Goal: Connect with others: Connect with others

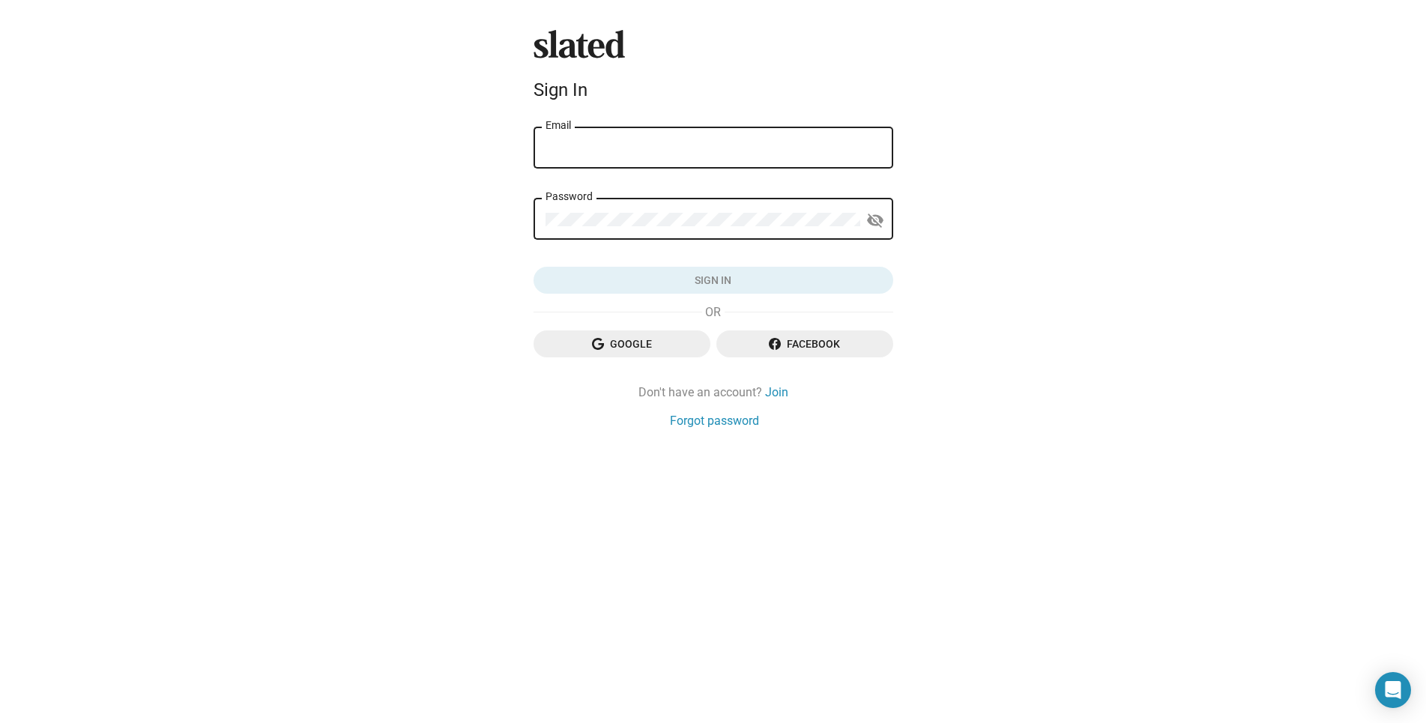
click at [706, 142] on input "Email" at bounding box center [714, 148] width 336 height 13
type input "ayokunlespencer@gmail.com"
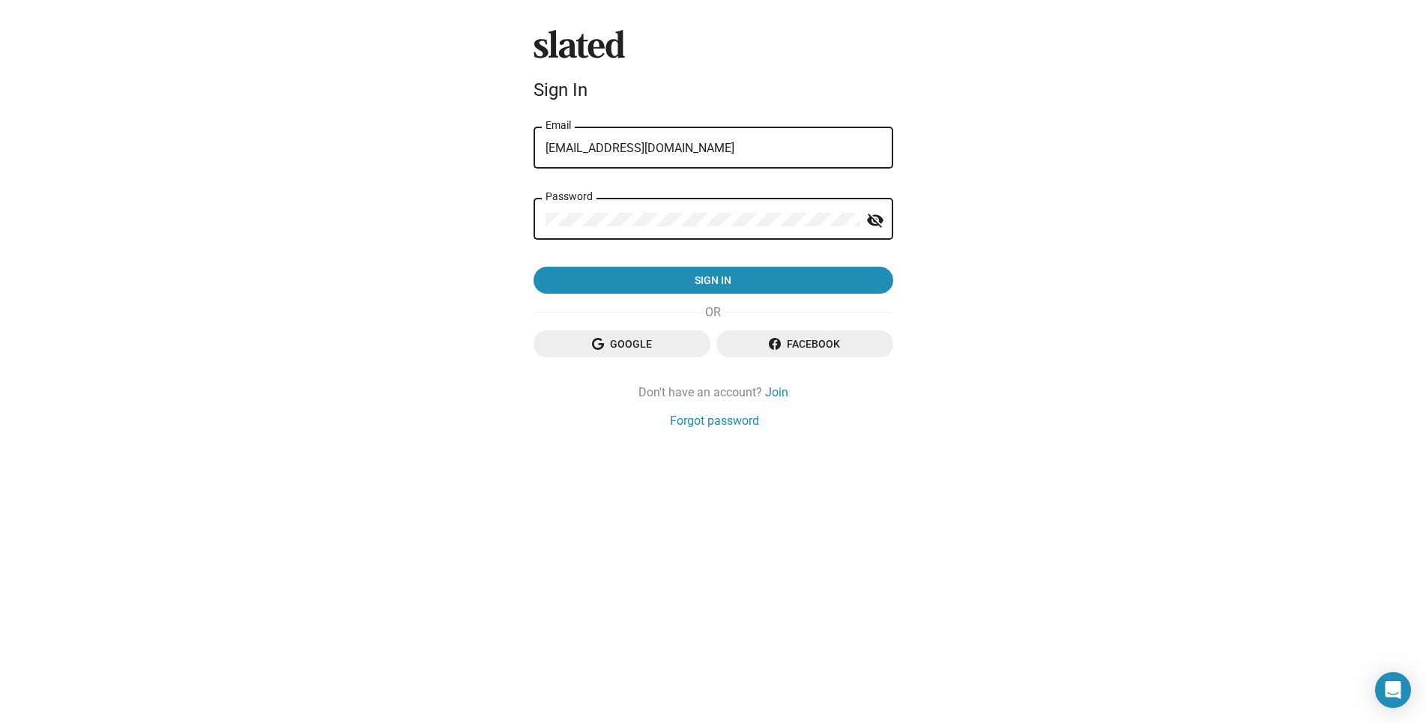
click at [534, 267] on button "Sign in" at bounding box center [714, 280] width 360 height 27
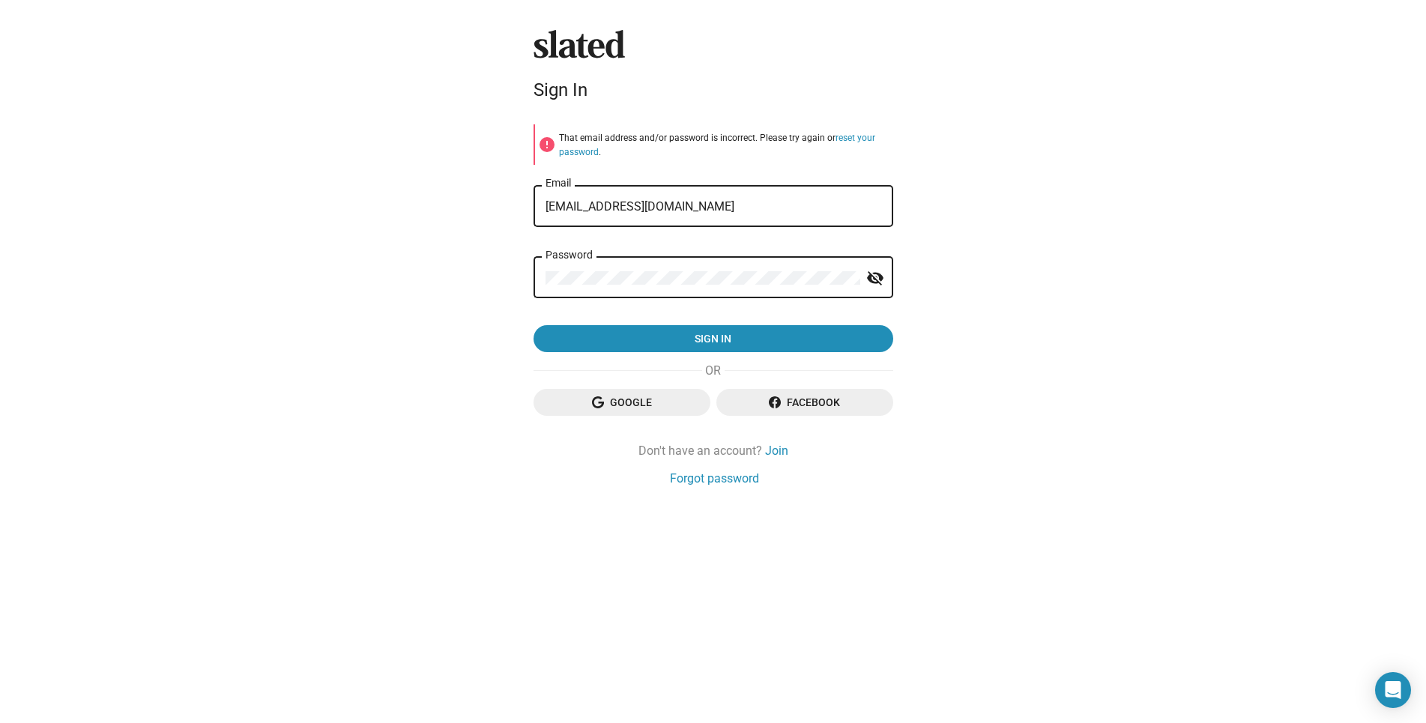
click at [534, 325] on button "Sign in" at bounding box center [714, 338] width 360 height 27
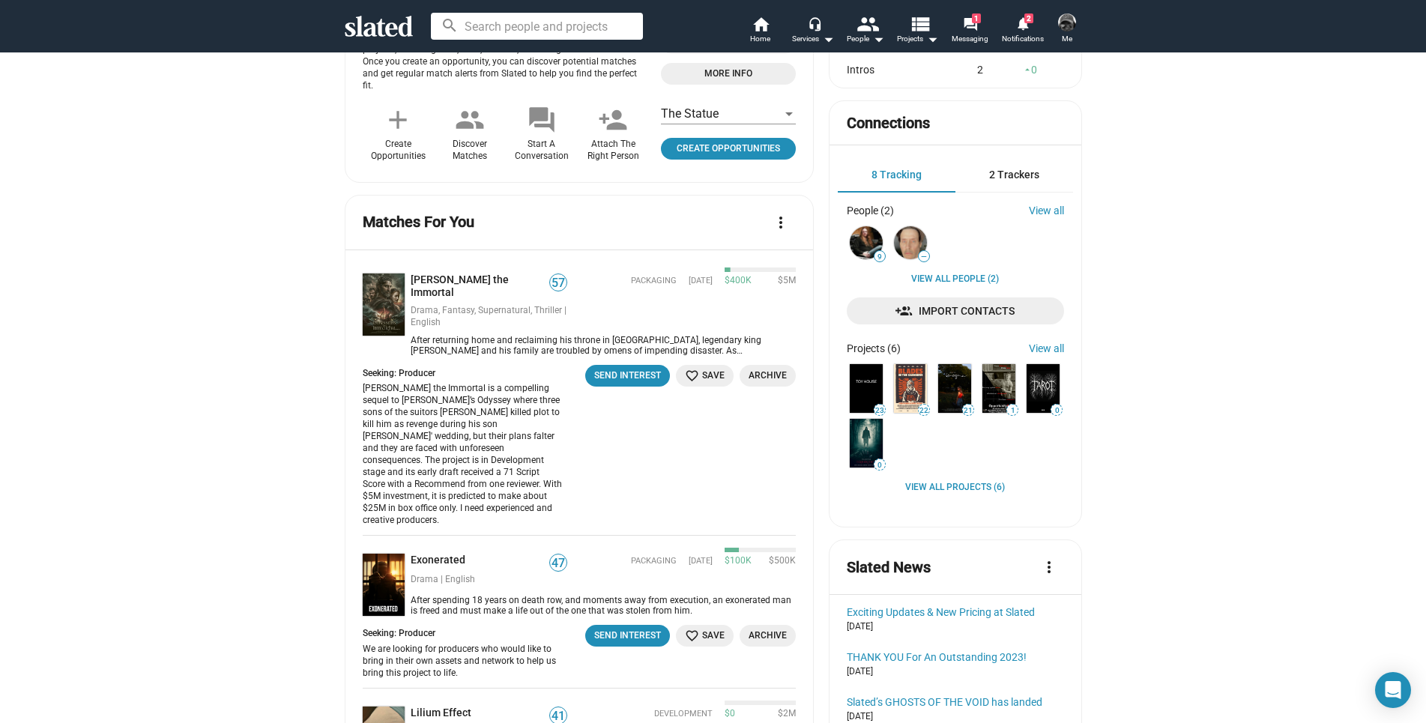
scroll to position [450, 0]
click at [978, 492] on link "View all Projects (6)" at bounding box center [955, 487] width 100 height 12
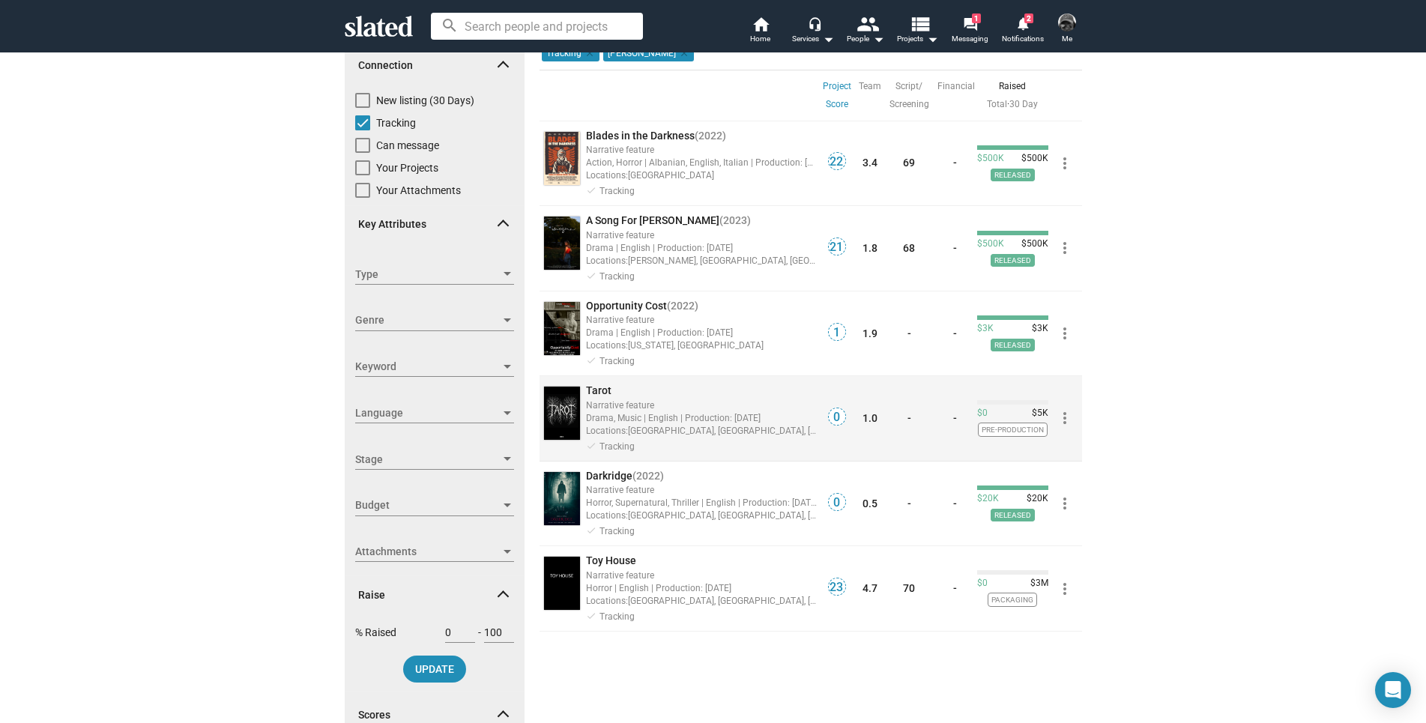
scroll to position [150, 0]
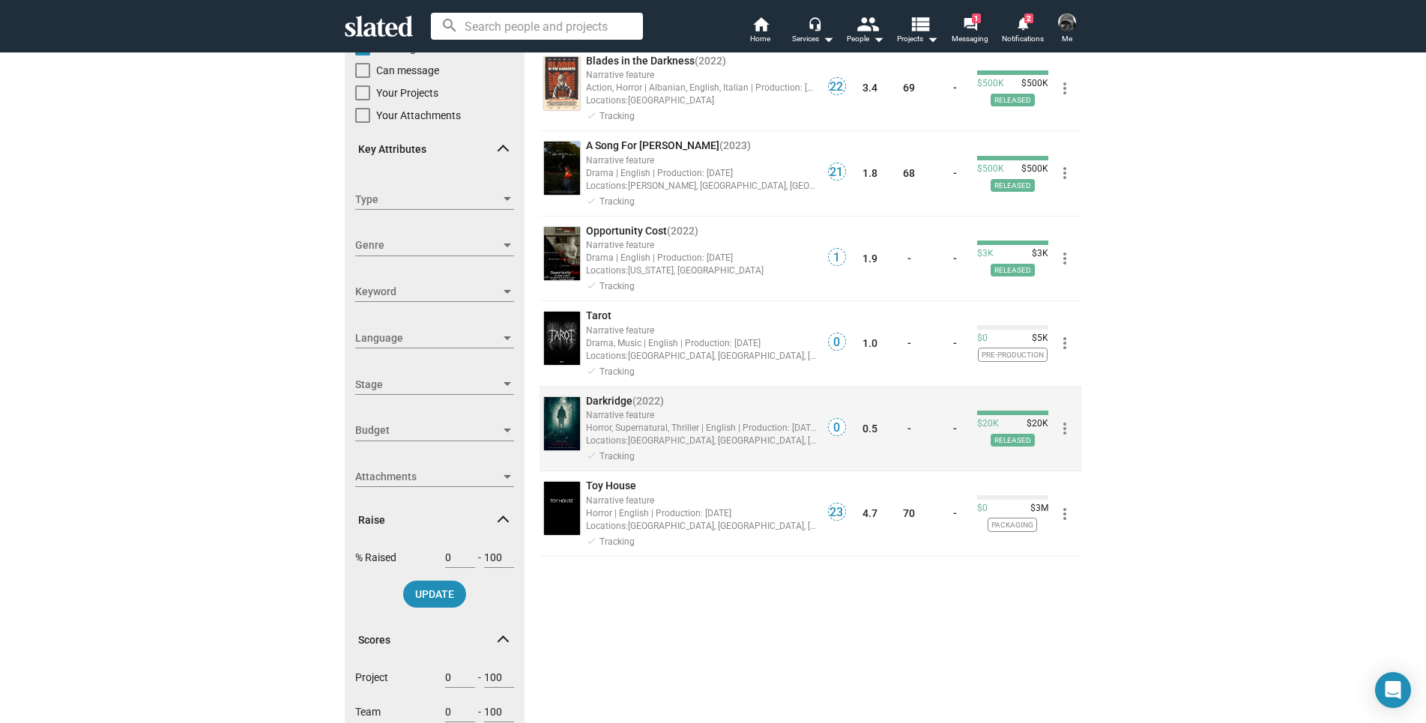
click at [1061, 430] on mat-icon "more_vert" at bounding box center [1065, 429] width 18 height 18
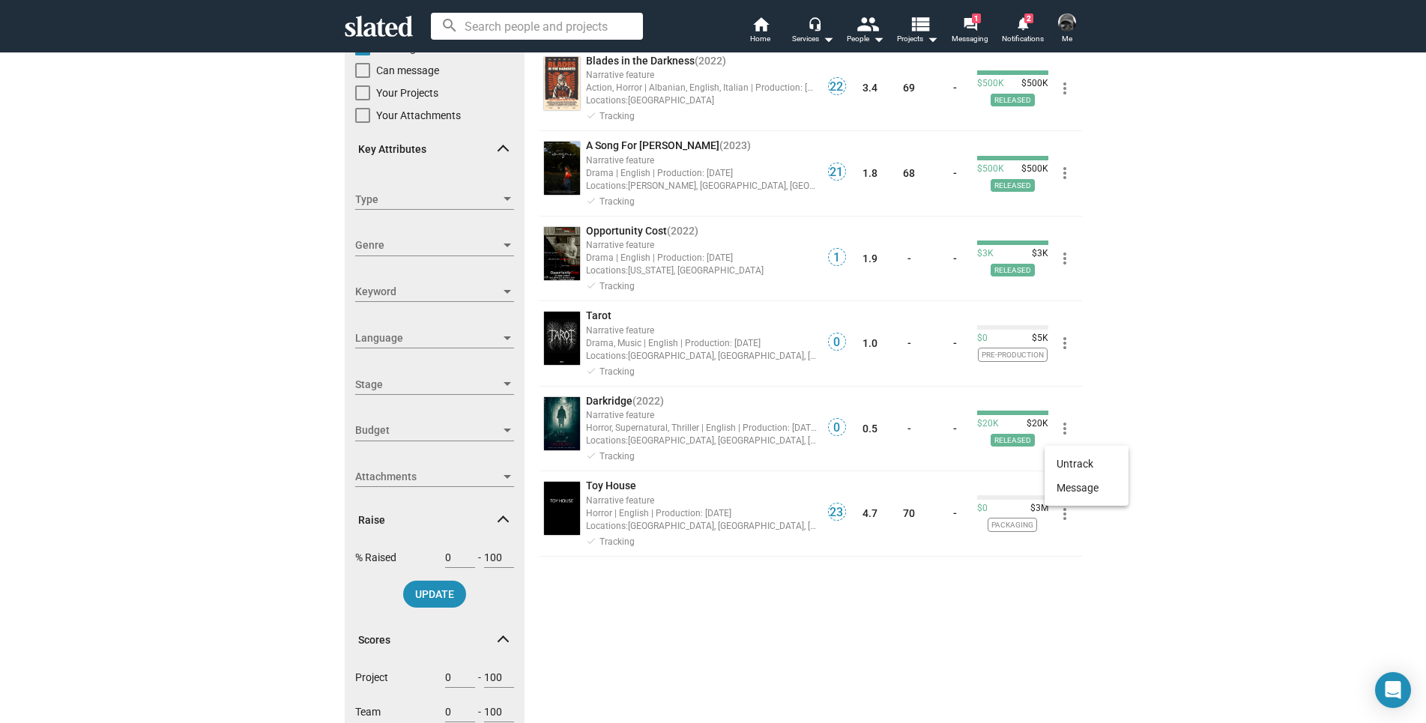
click at [627, 432] on div at bounding box center [713, 361] width 1426 height 723
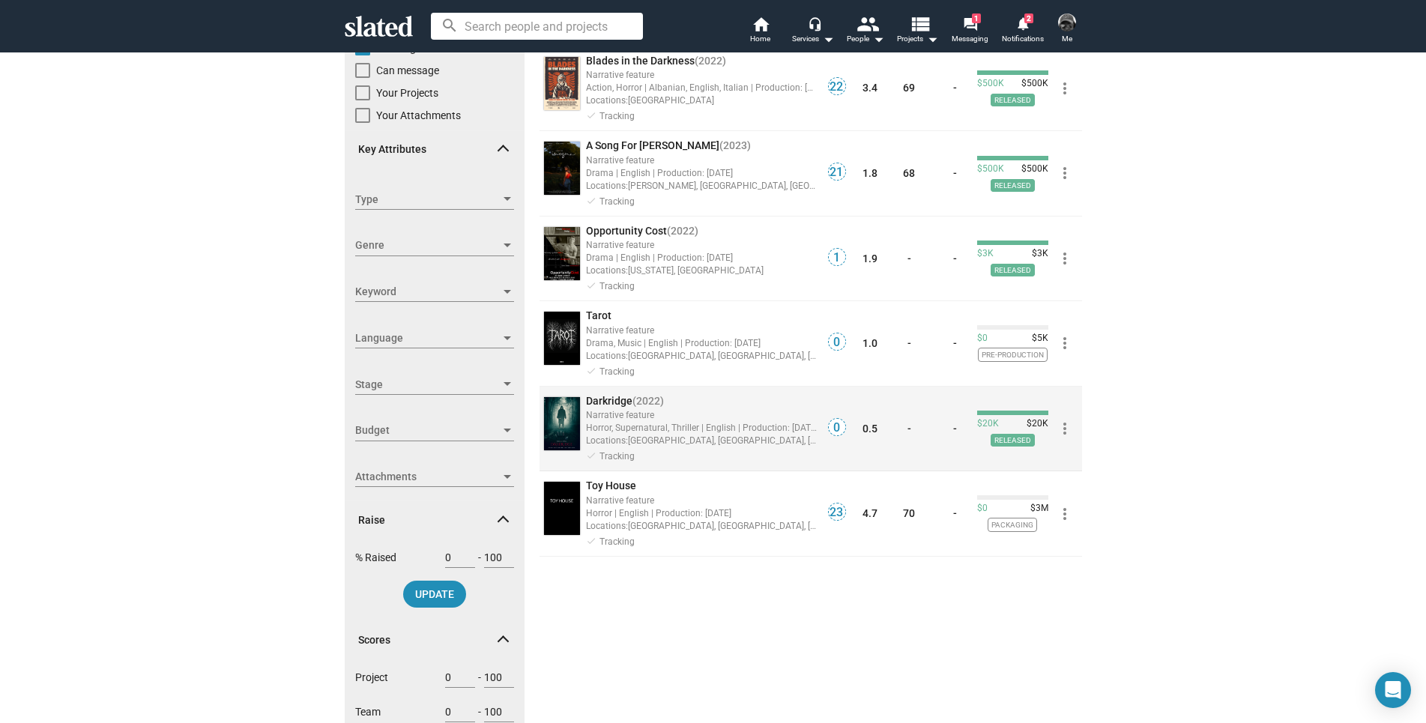
click at [562, 431] on img at bounding box center [562, 423] width 36 height 53
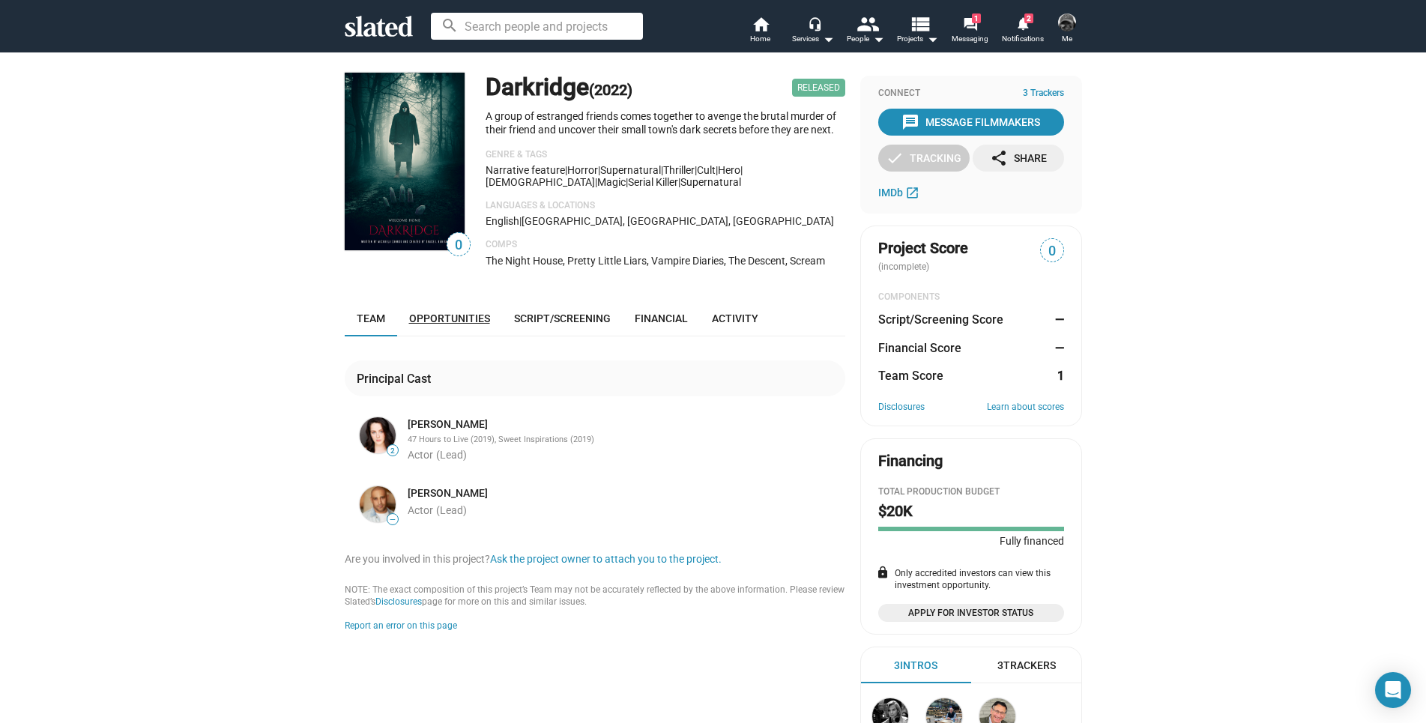
click at [457, 316] on span "Opportunities" at bounding box center [449, 319] width 81 height 12
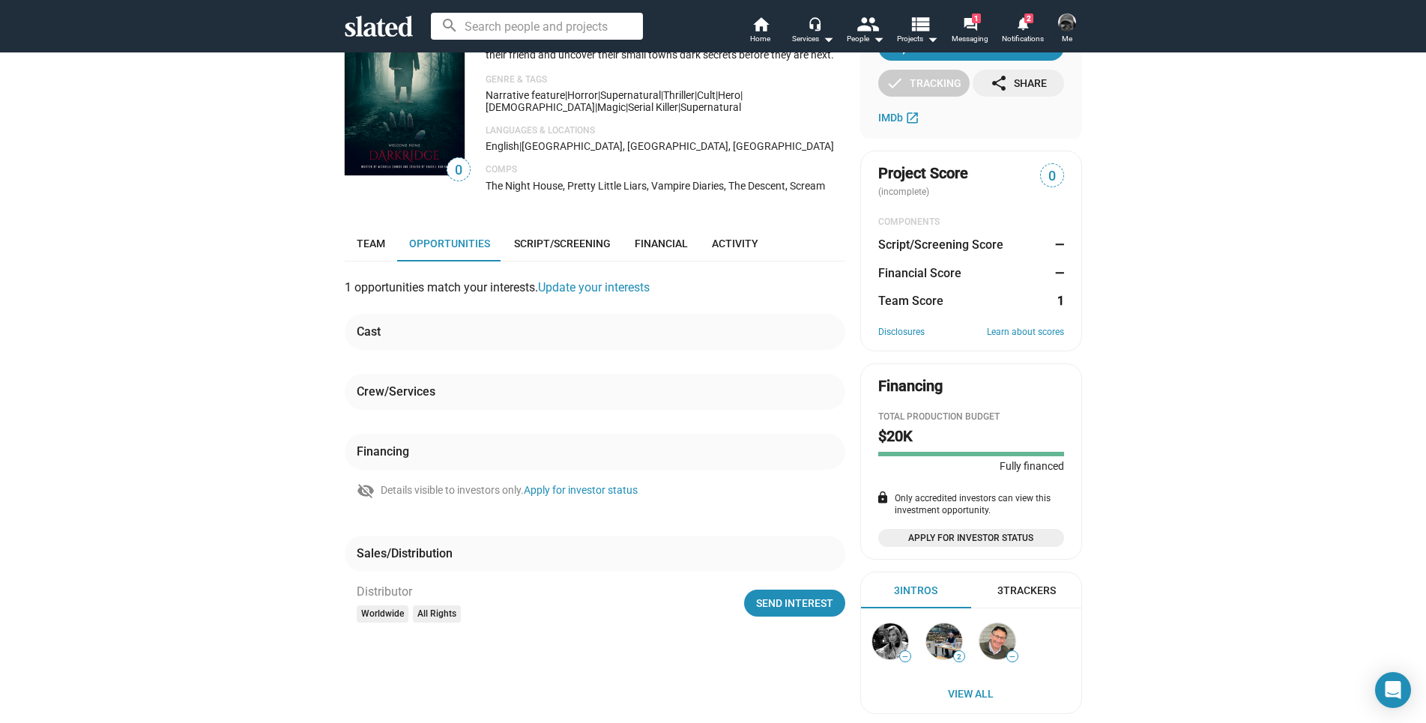
scroll to position [101, 0]
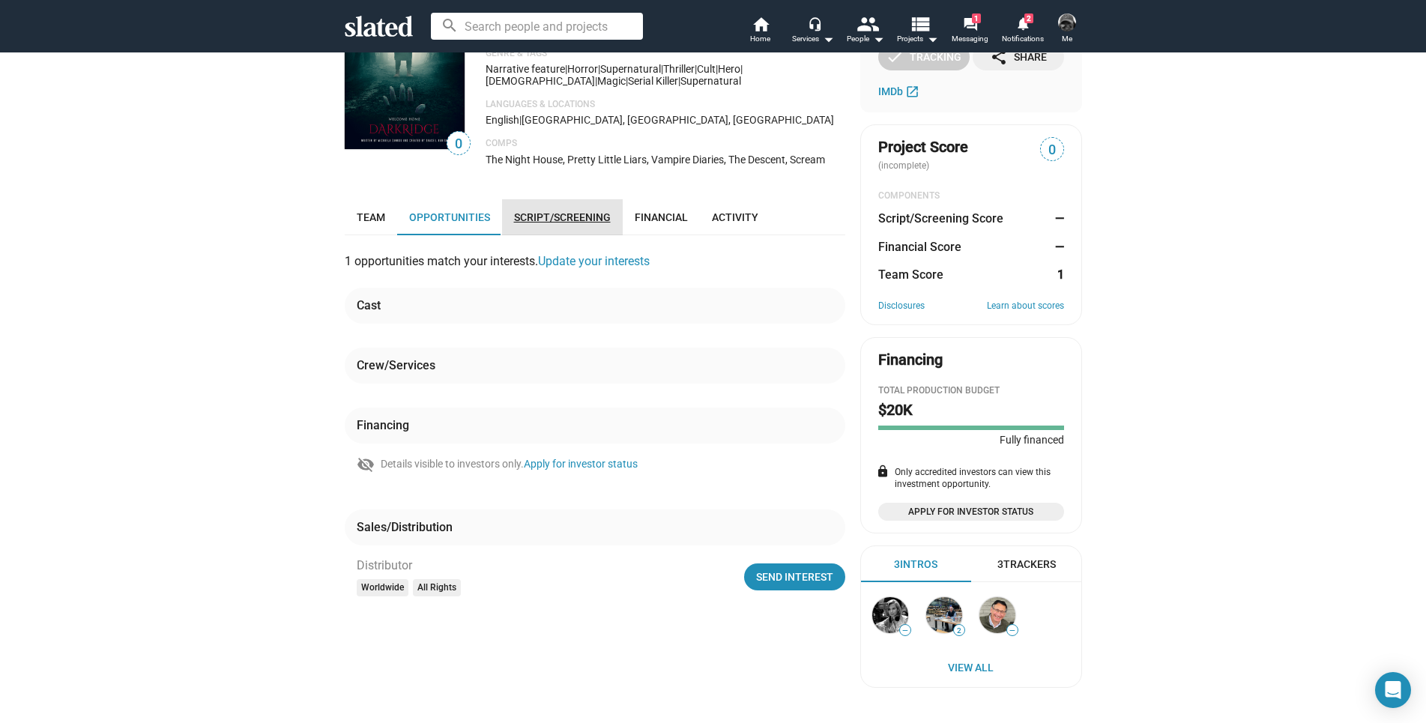
click at [562, 220] on span "Script/Screening" at bounding box center [562, 217] width 97 height 12
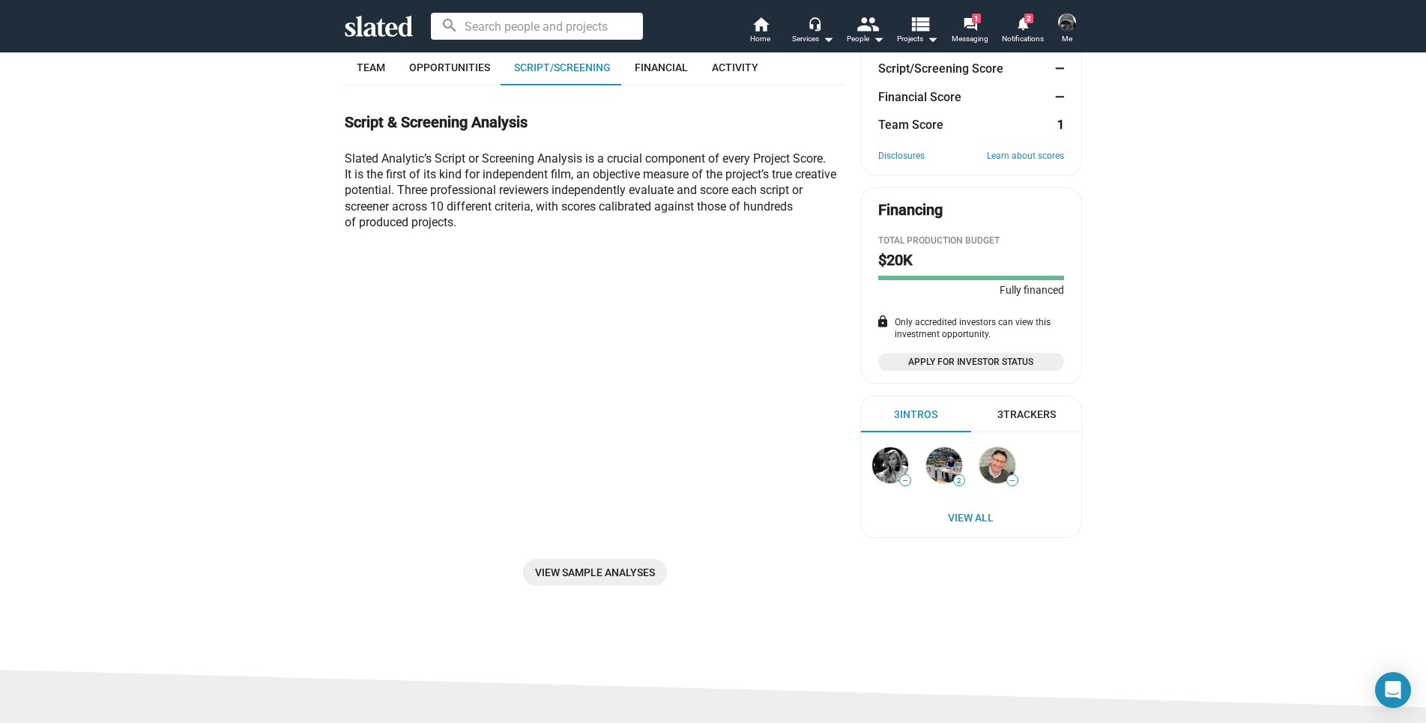
scroll to position [101, 0]
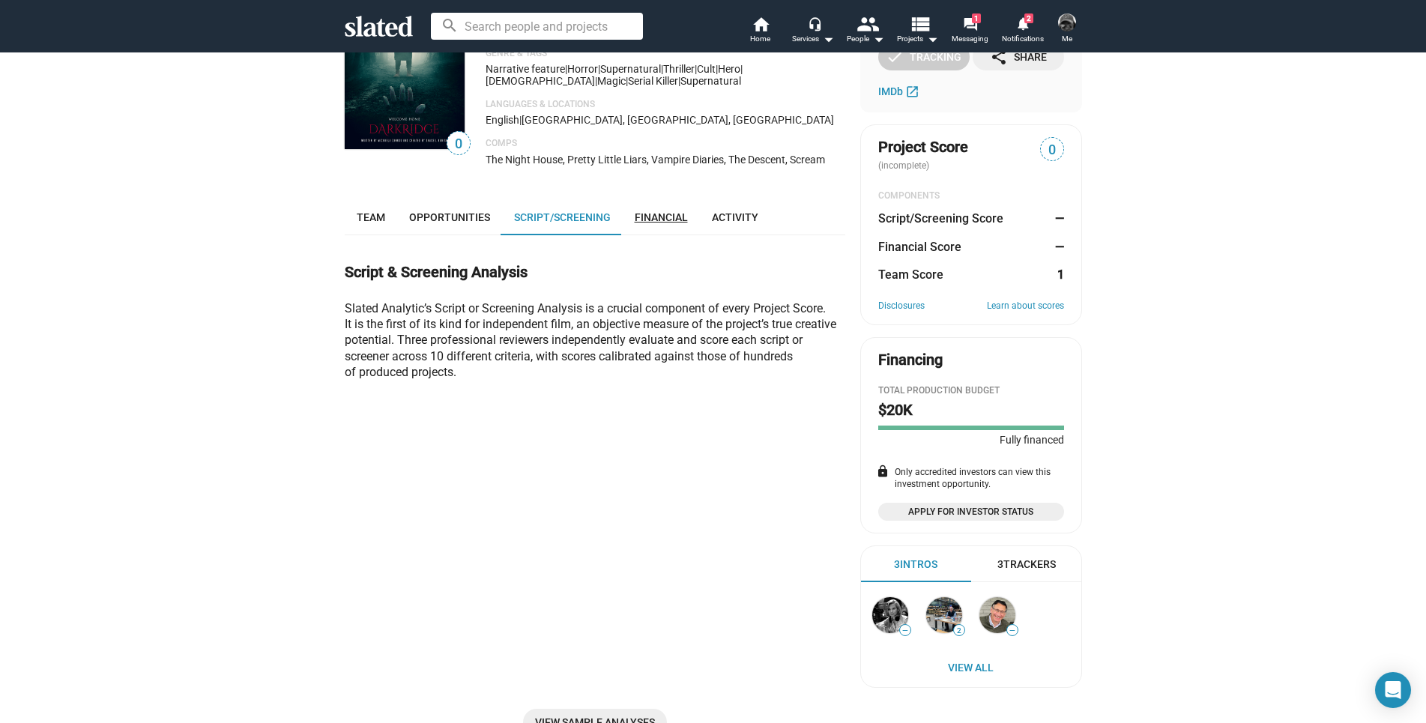
click at [646, 216] on span "Financial" at bounding box center [661, 217] width 53 height 12
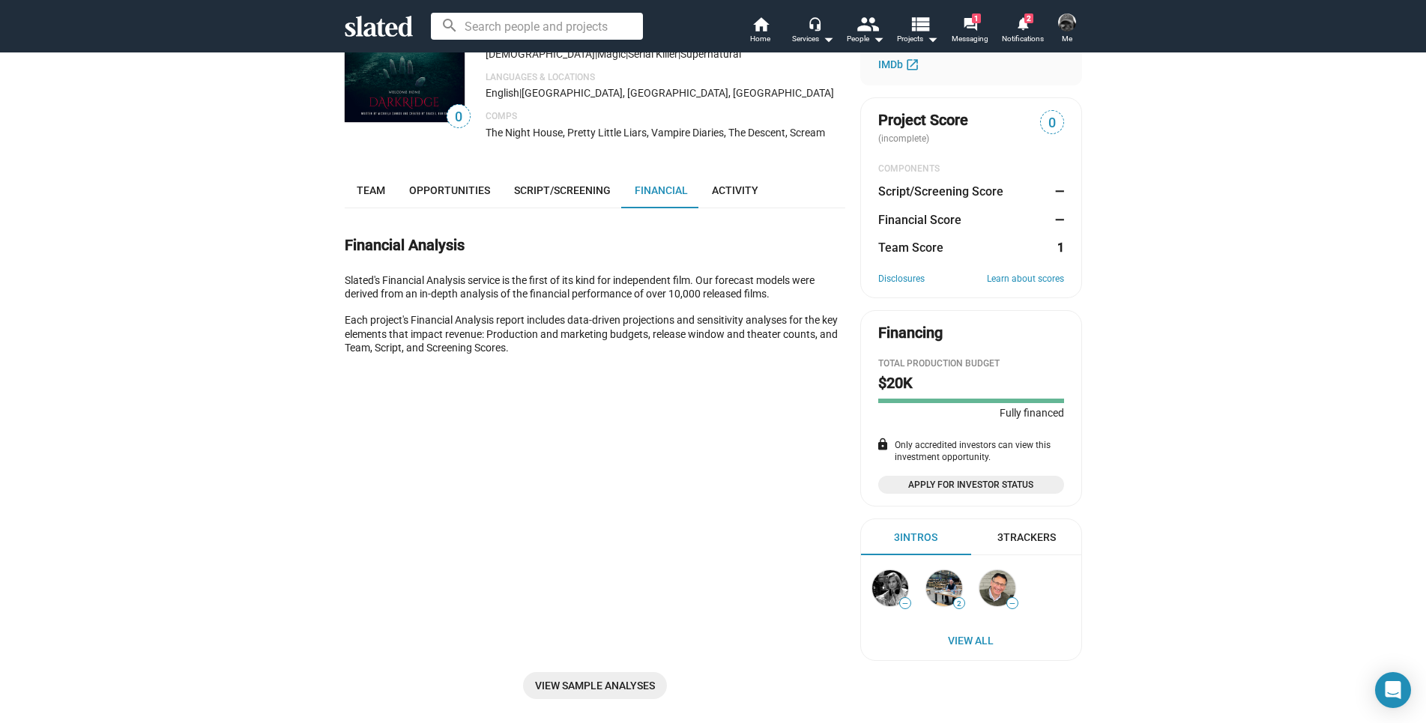
scroll to position [101, 0]
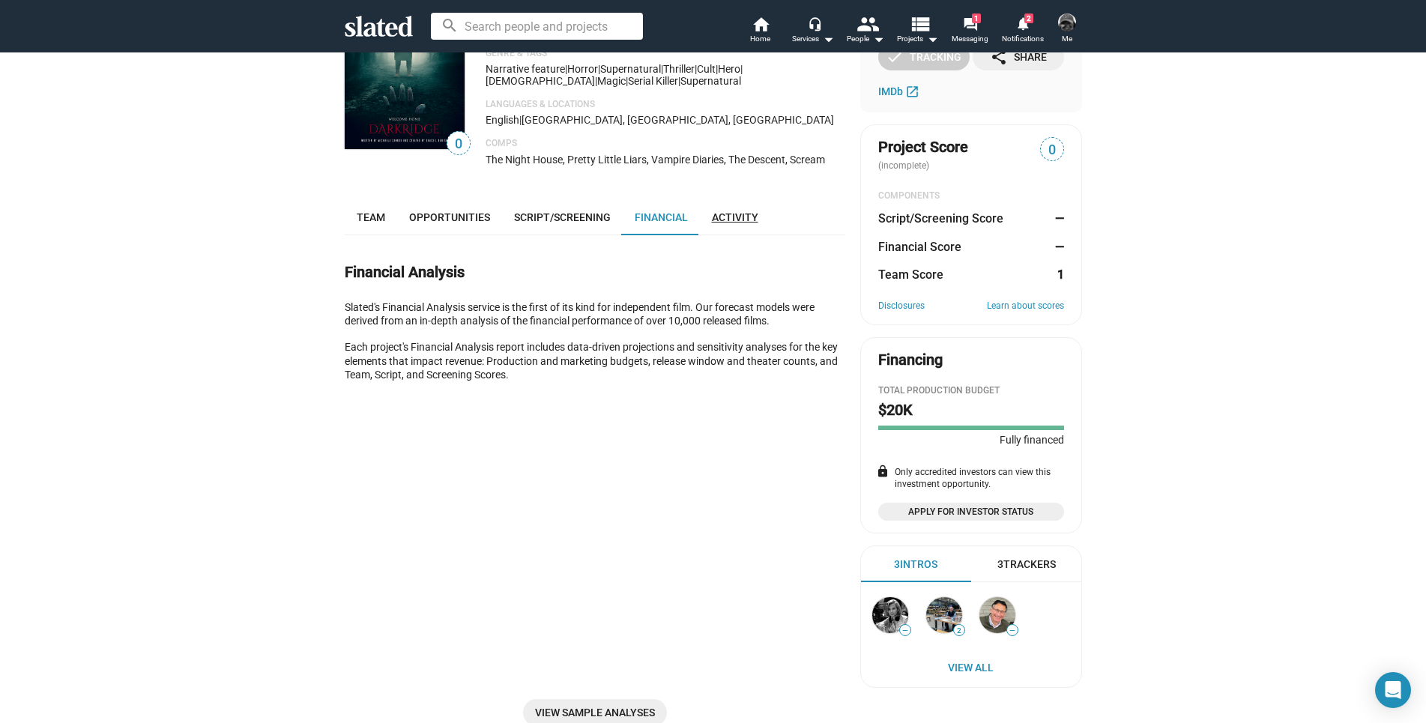
click at [712, 213] on span "Activity" at bounding box center [735, 217] width 46 height 12
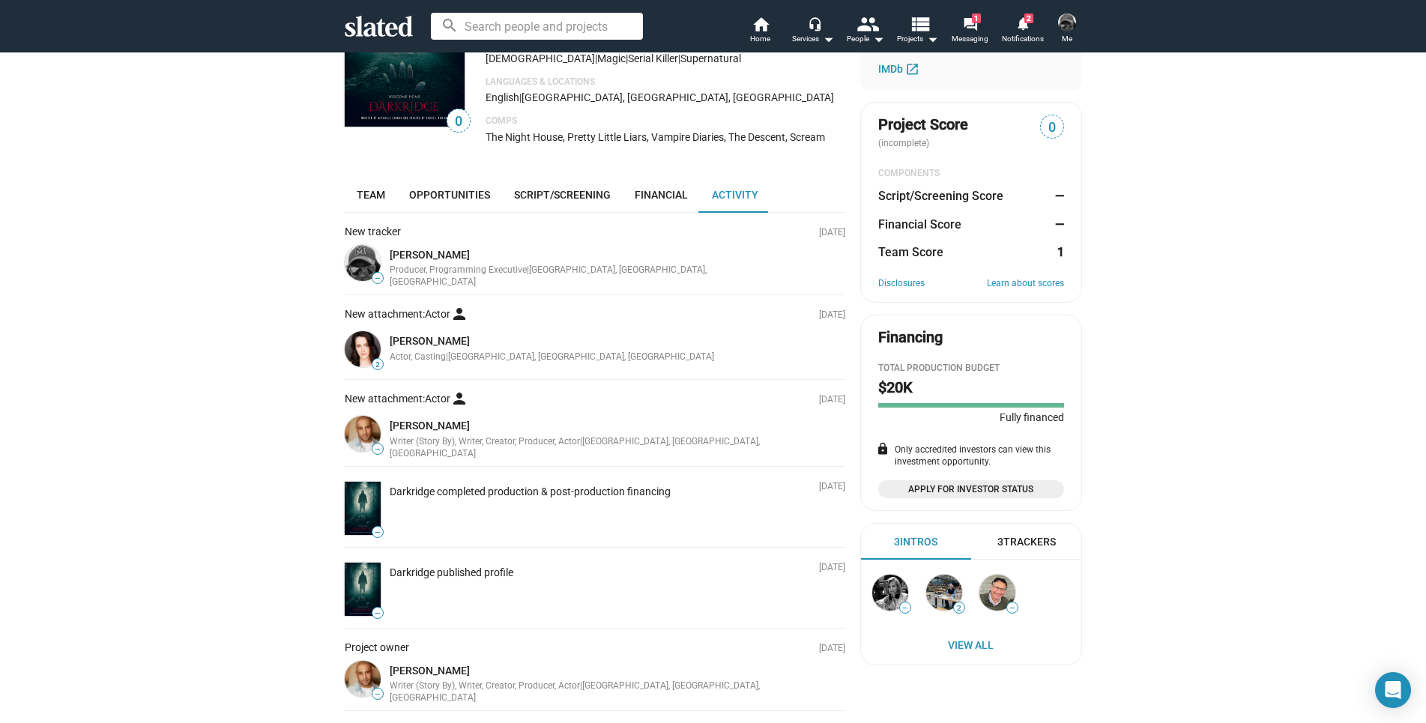
scroll to position [150, 0]
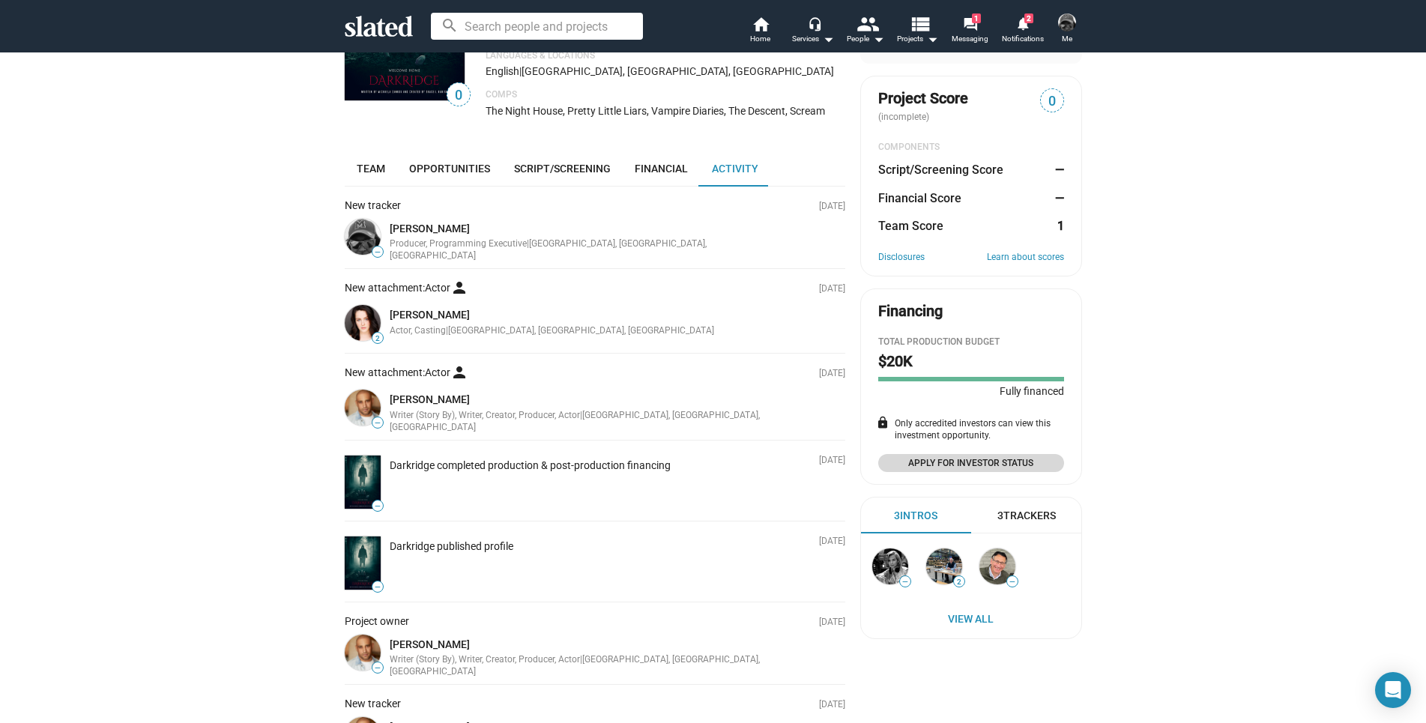
click at [954, 464] on span "Apply for Investor Status" at bounding box center [971, 463] width 168 height 15
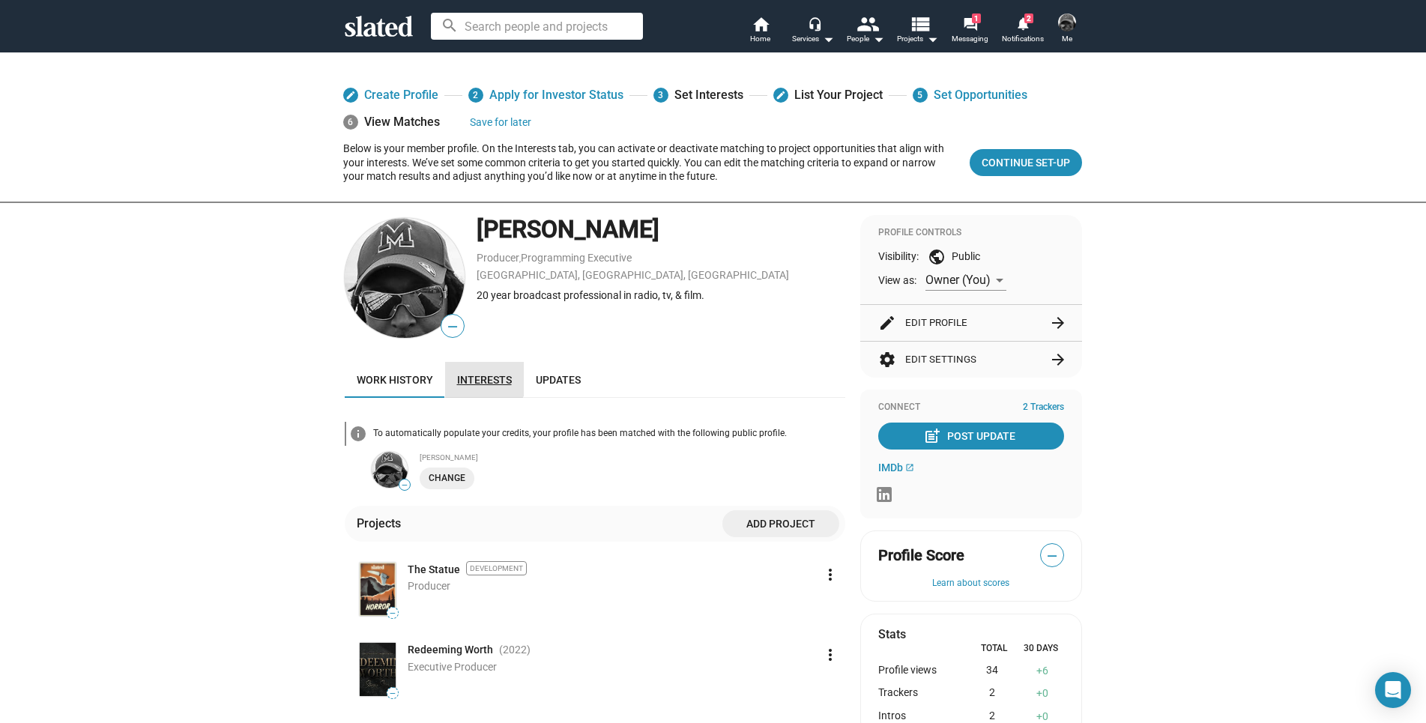
click at [473, 376] on span "Interests" at bounding box center [484, 380] width 55 height 12
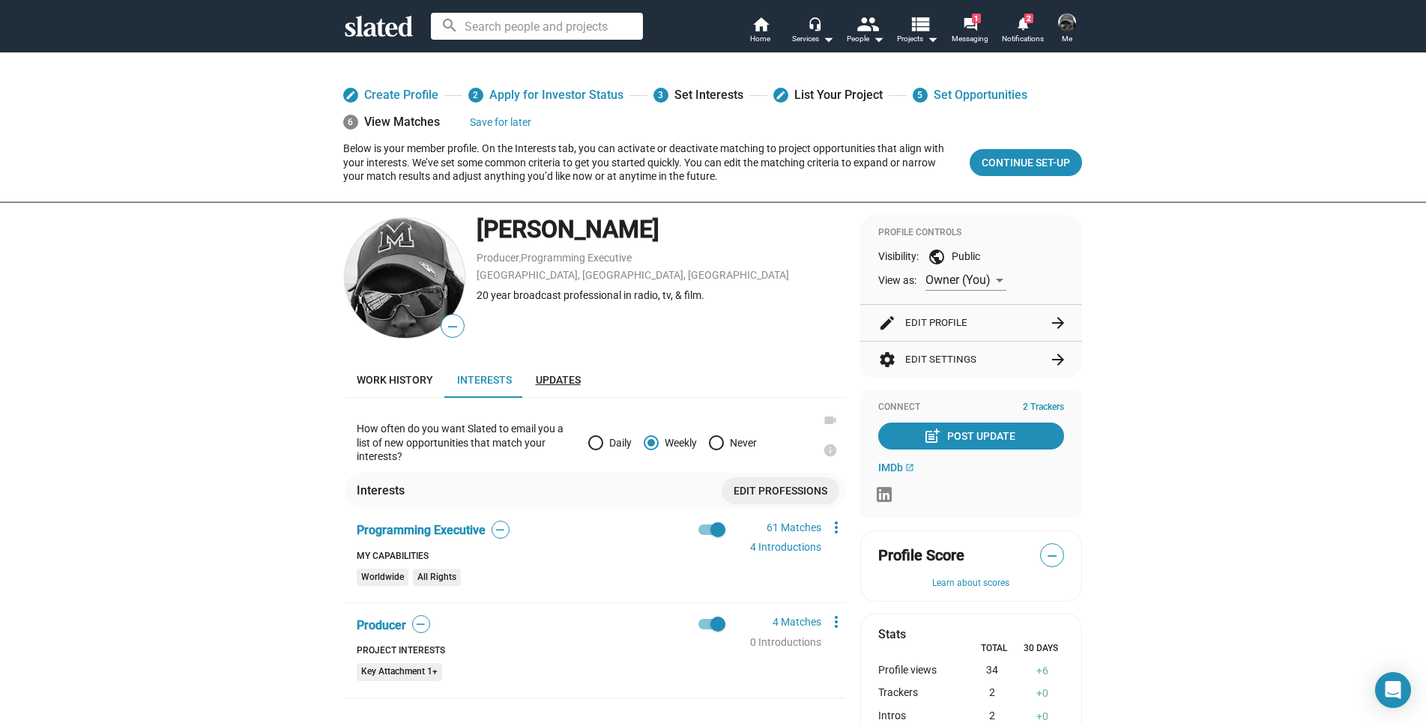
click at [537, 375] on span "Updates" at bounding box center [558, 380] width 45 height 12
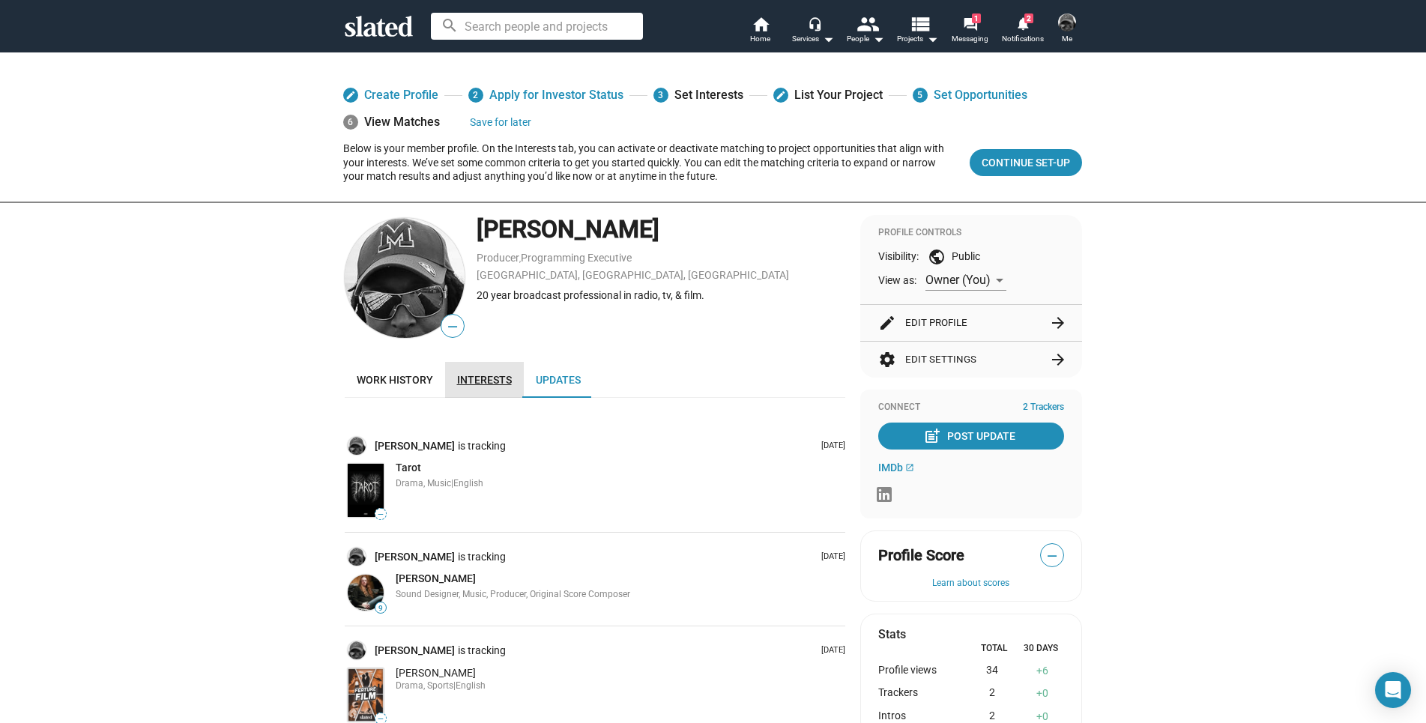
click at [501, 377] on span "Interests" at bounding box center [484, 380] width 55 height 12
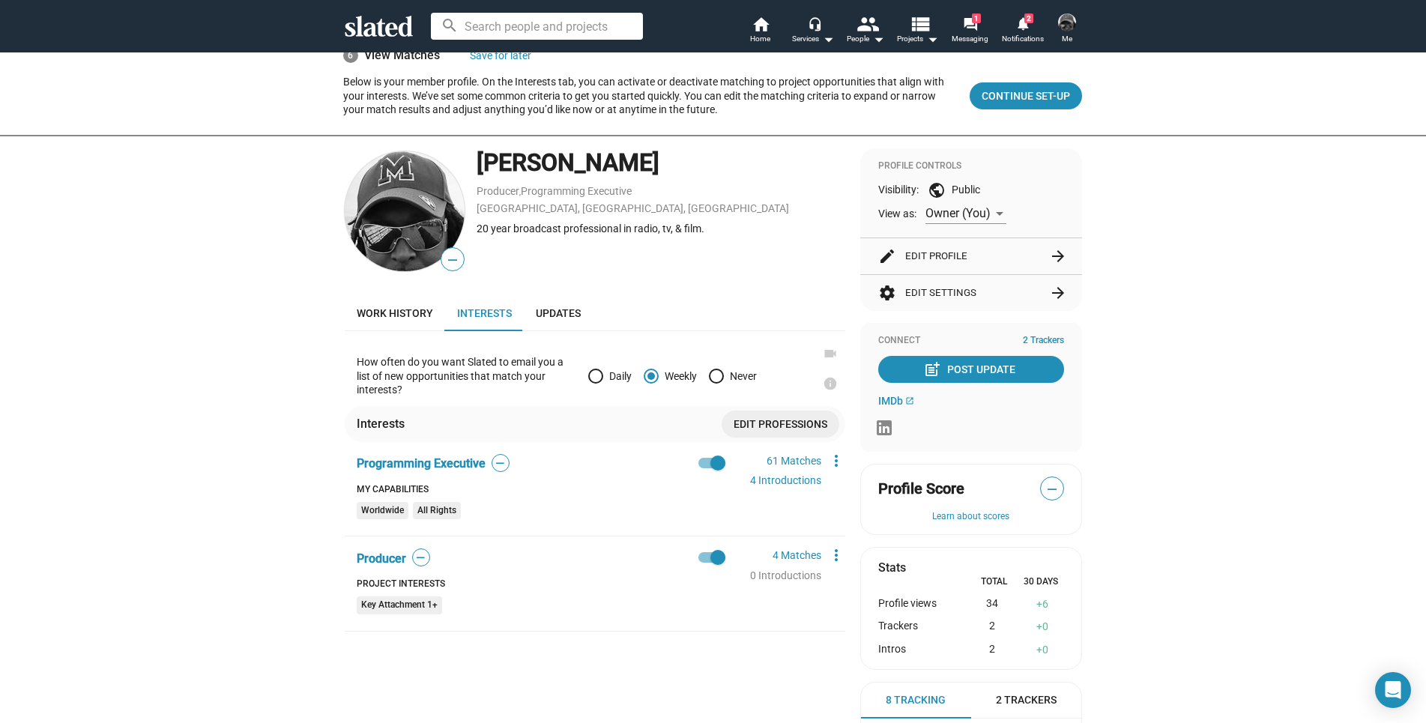
scroll to position [150, 0]
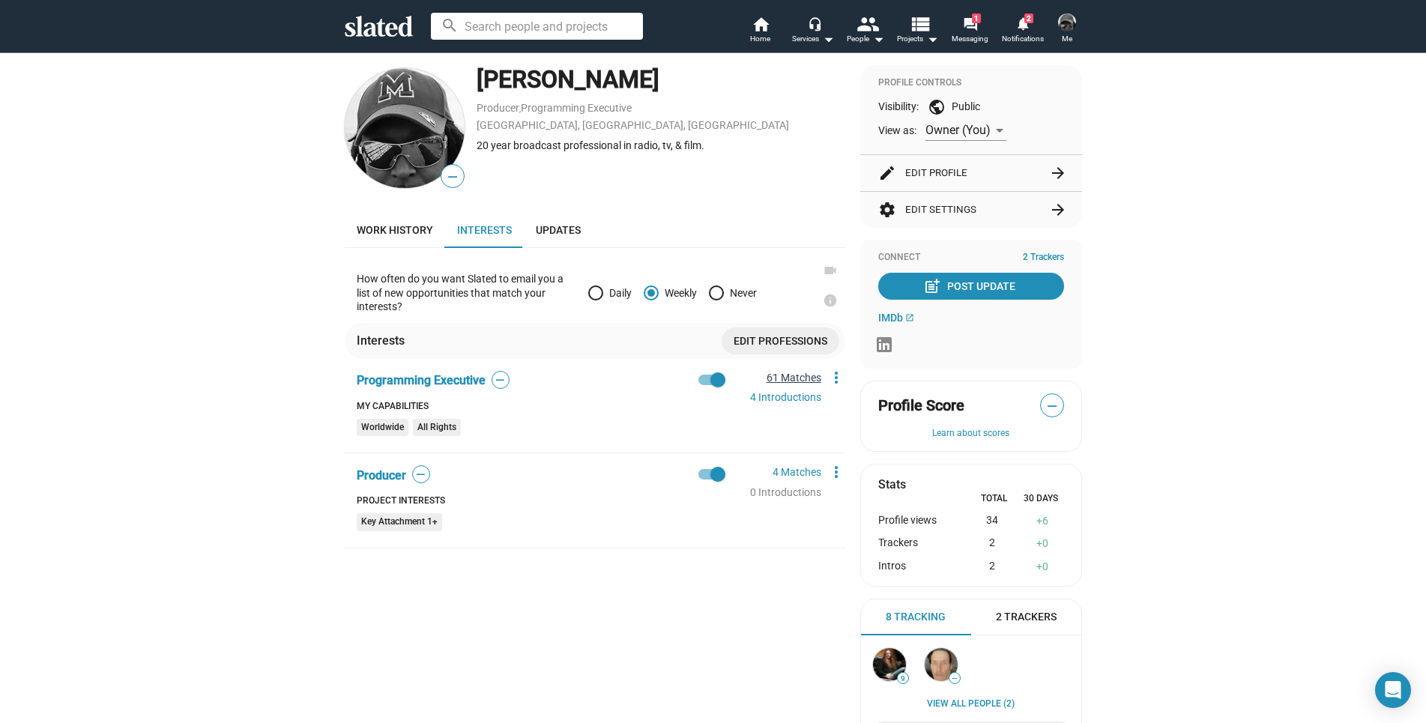
click at [789, 378] on link "61 Matches" at bounding box center [794, 378] width 55 height 12
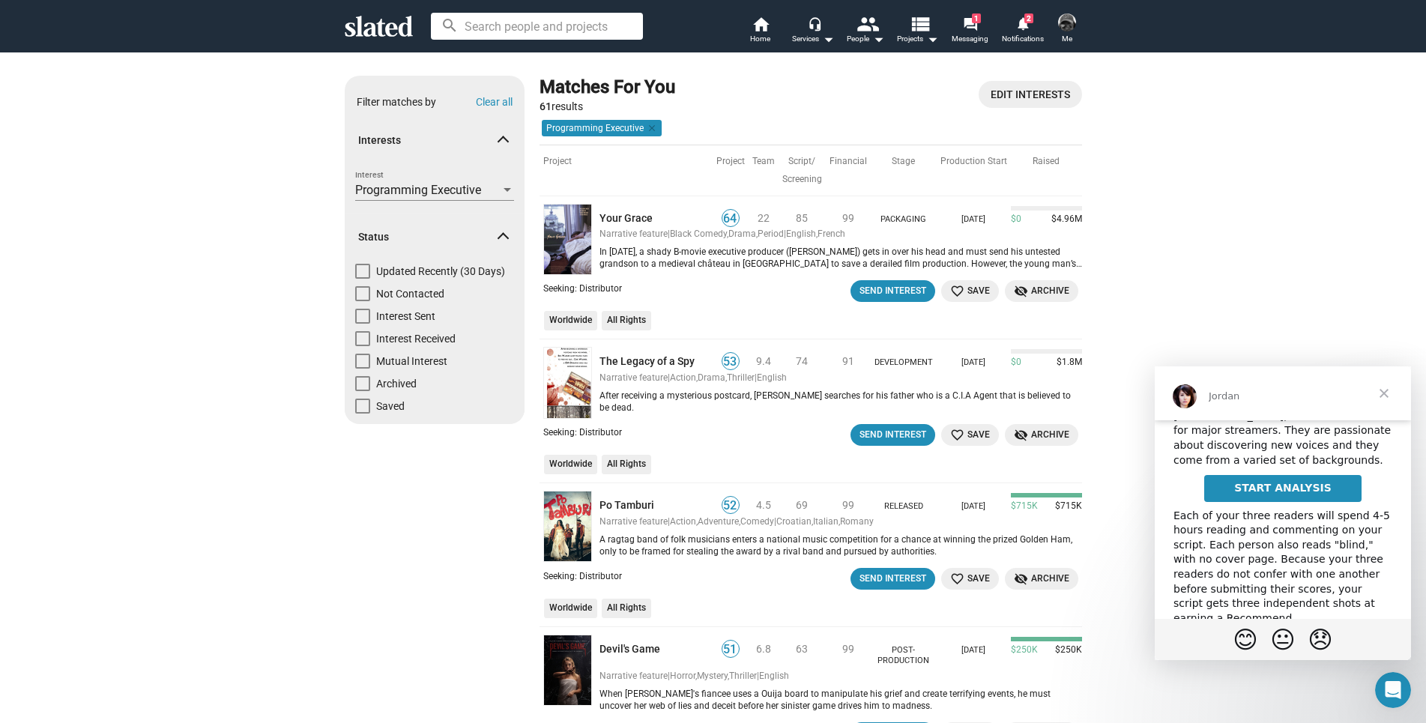
scroll to position [267, 0]
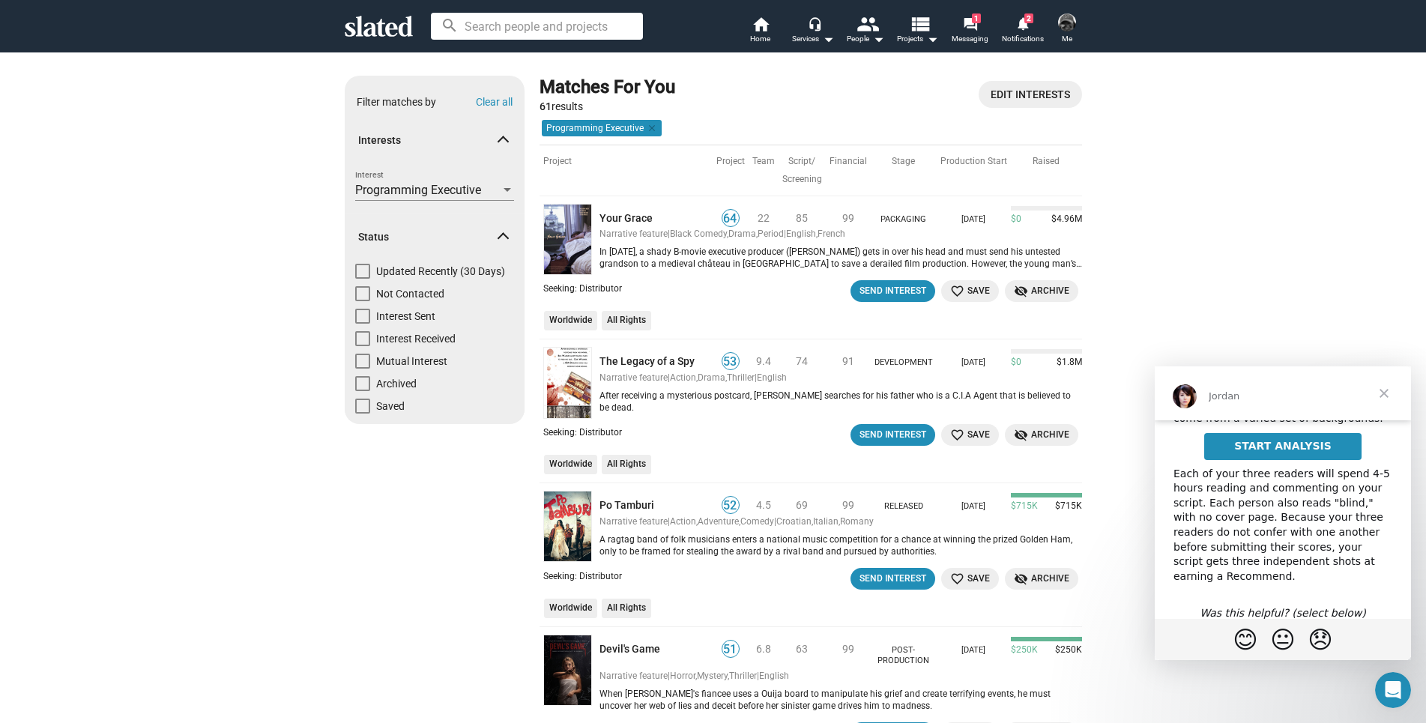
click at [1384, 394] on span "Close" at bounding box center [1384, 394] width 54 height 54
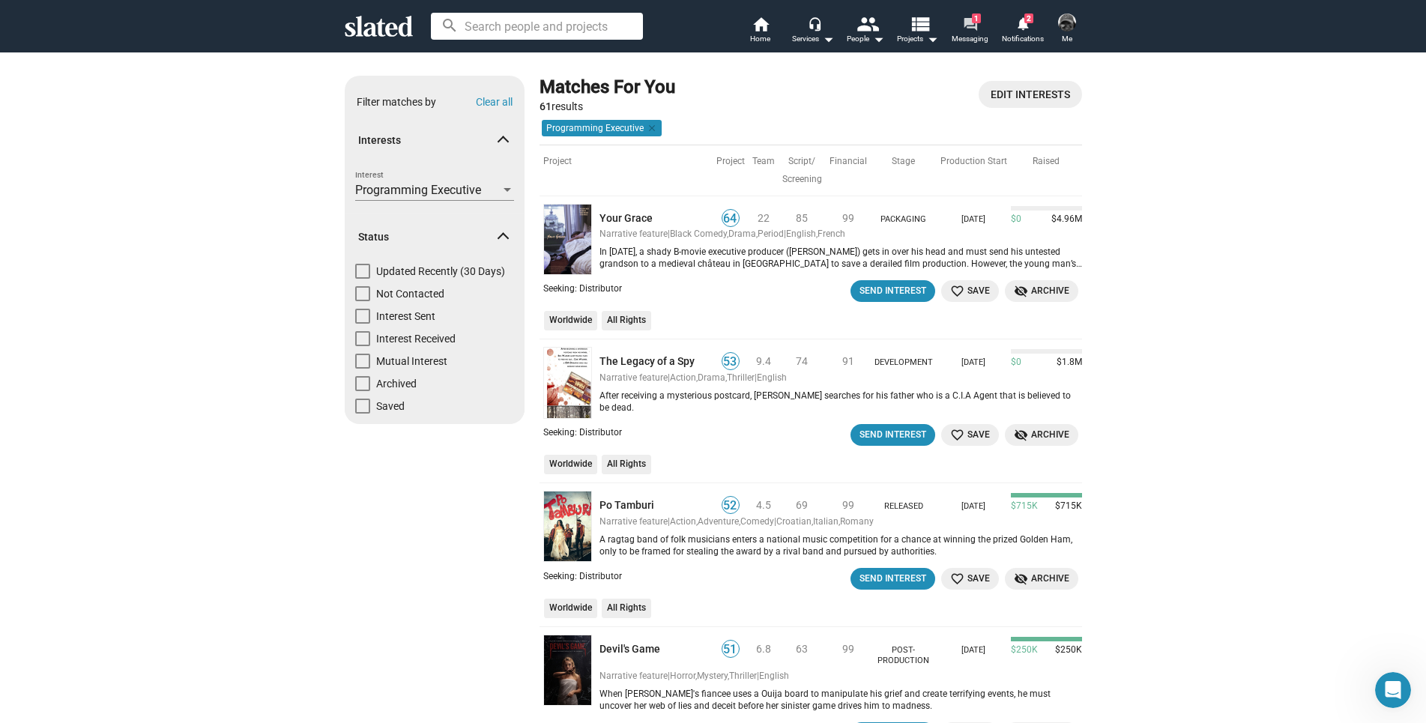
click at [977, 25] on mat-icon "forum" at bounding box center [970, 23] width 14 height 14
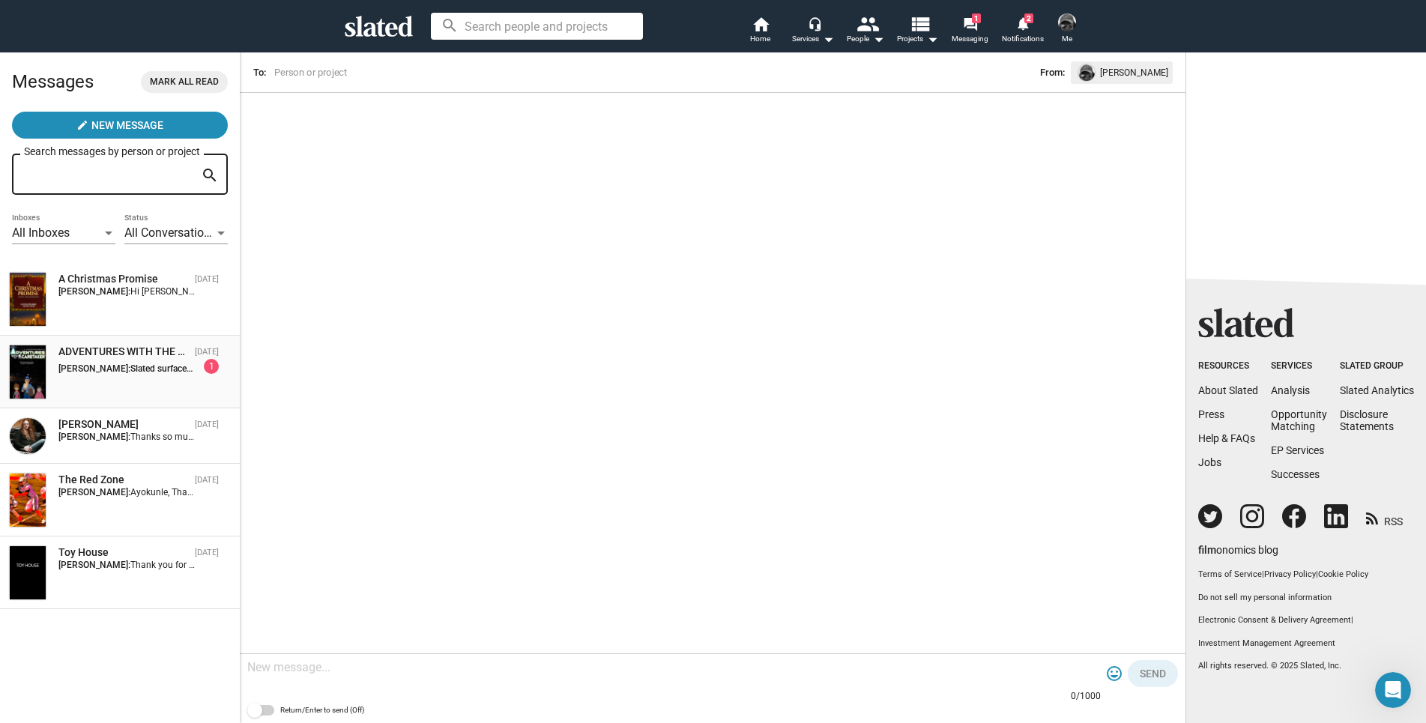
click at [160, 372] on span "Slated surfaced you as a match for my project, ADVENTURES WITH THE CARETAKER. I…" at bounding box center [485, 369] width 711 height 10
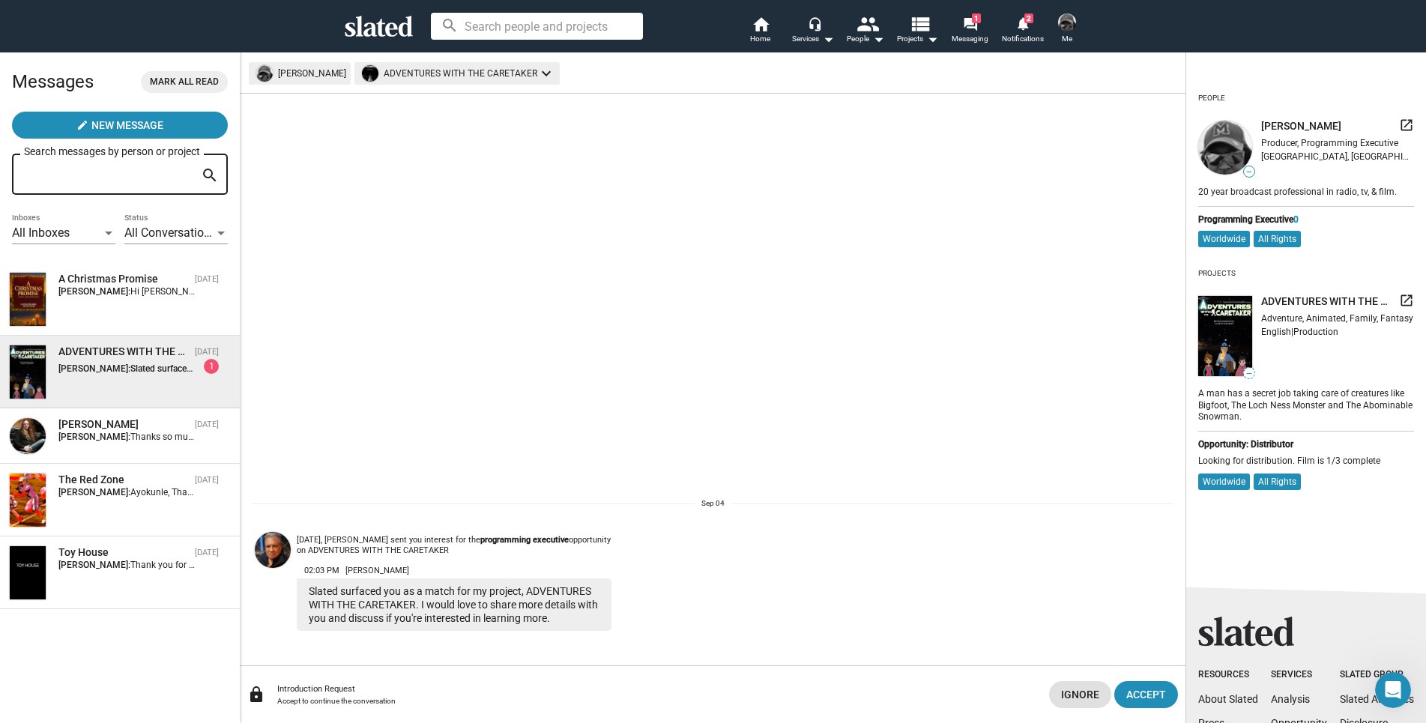
click at [160, 372] on span "Slated surfaced you as a match for my project, ADVENTURES WITH THE CARETAKER. I…" at bounding box center [485, 369] width 711 height 10
click at [214, 366] on div "1" at bounding box center [211, 366] width 15 height 15
click at [22, 364] on img at bounding box center [28, 372] width 36 height 53
click at [1399, 304] on mat-icon "launch" at bounding box center [1406, 300] width 15 height 15
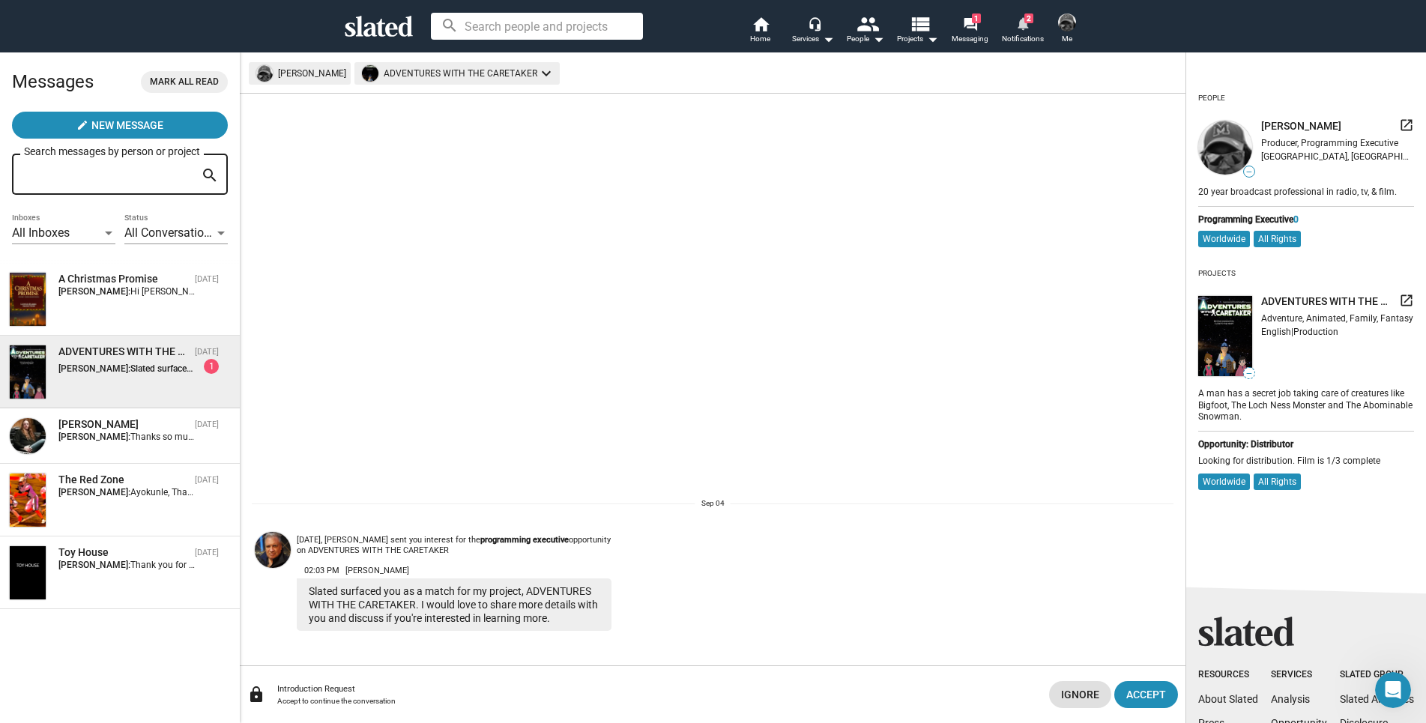
click at [1026, 21] on span "2" at bounding box center [1029, 18] width 9 height 10
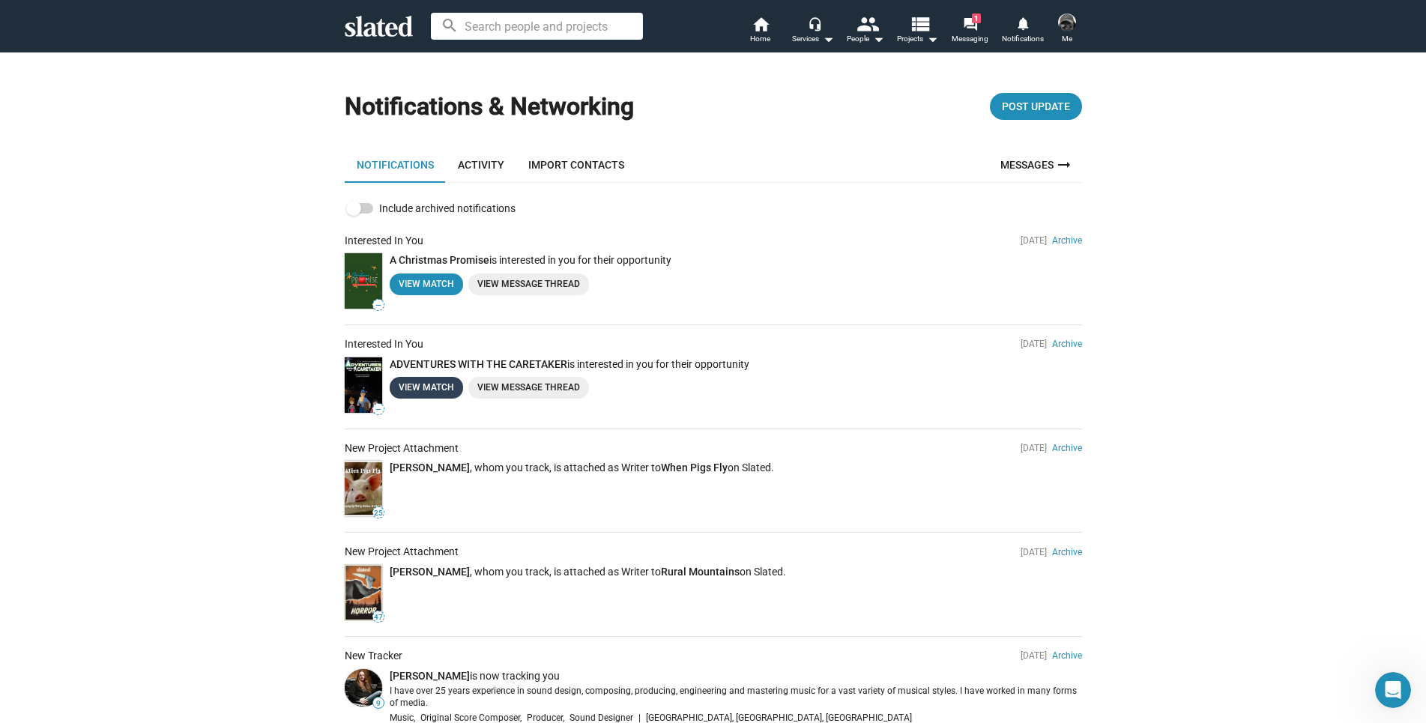
click at [427, 385] on link "View Match" at bounding box center [426, 388] width 73 height 22
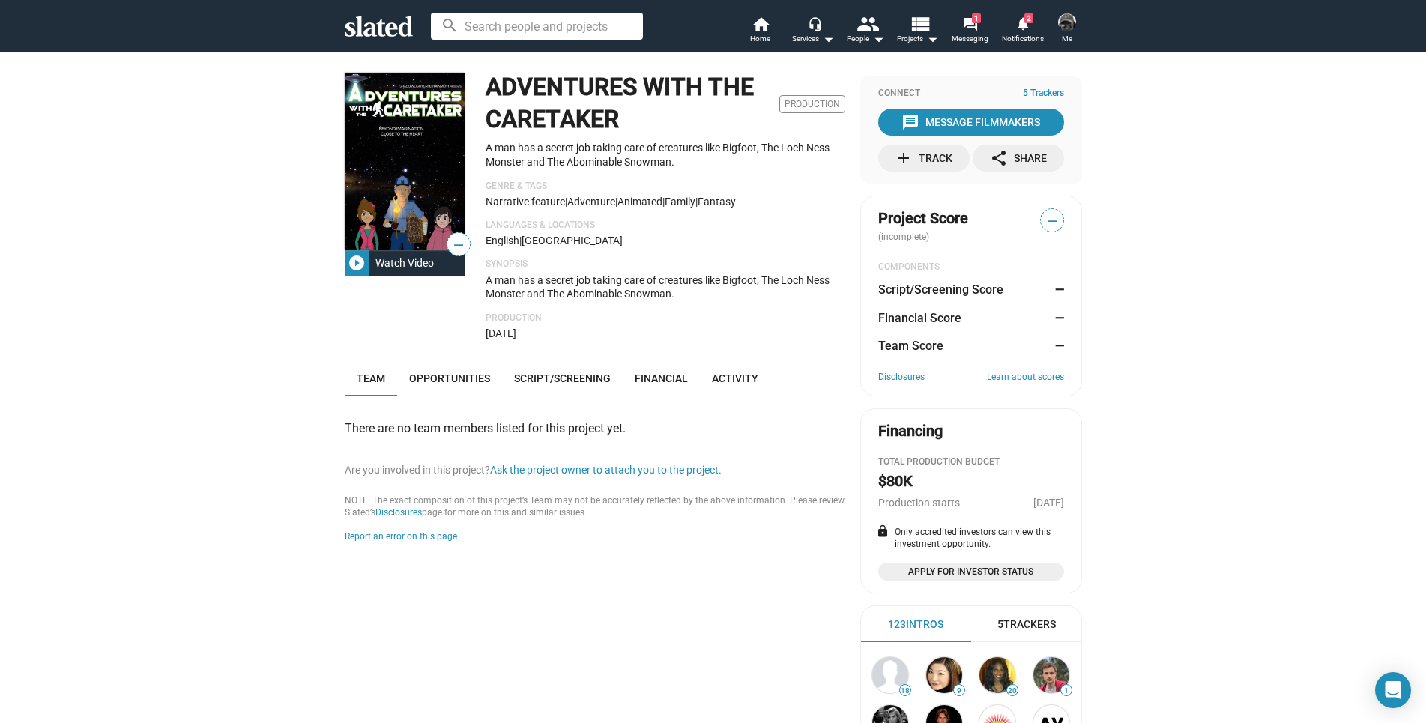
click at [355, 267] on mat-icon "play_circle_filled" at bounding box center [357, 263] width 18 height 18
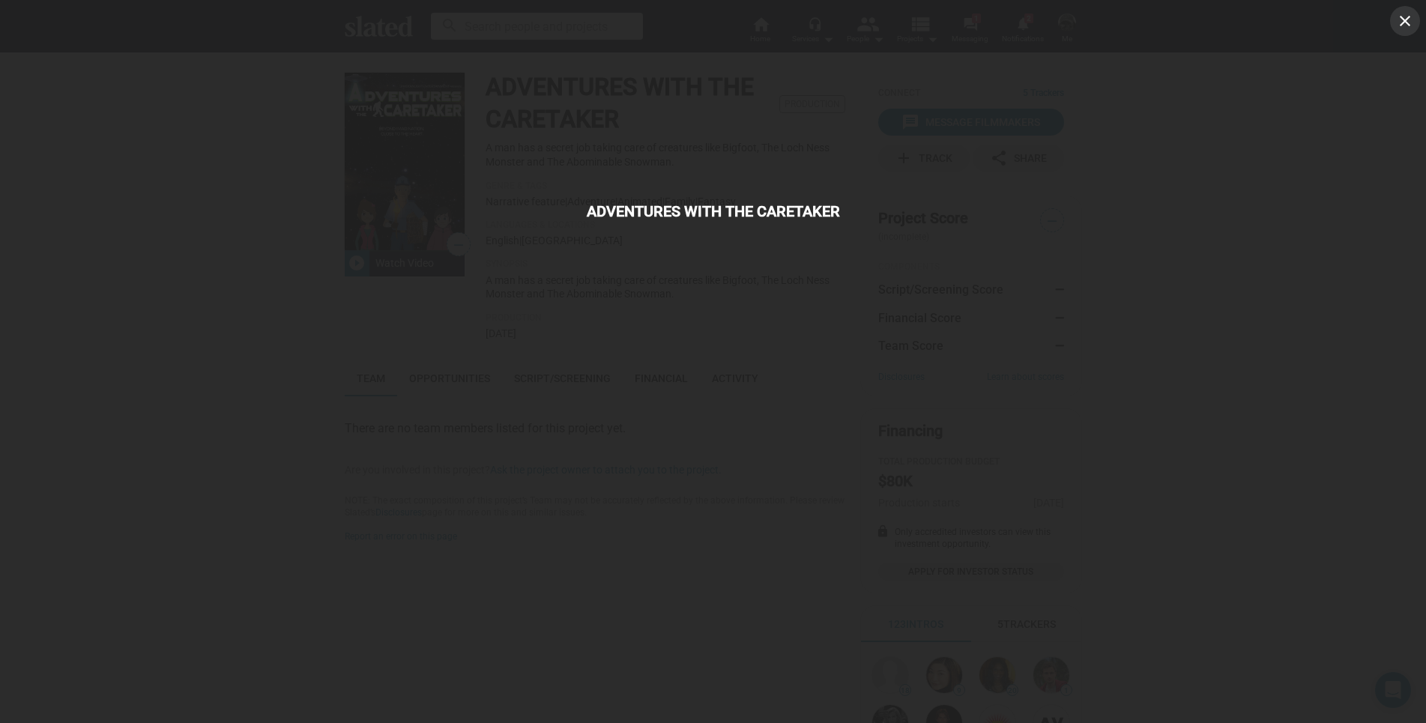
click at [1407, 25] on mat-icon "close" at bounding box center [1405, 21] width 18 height 18
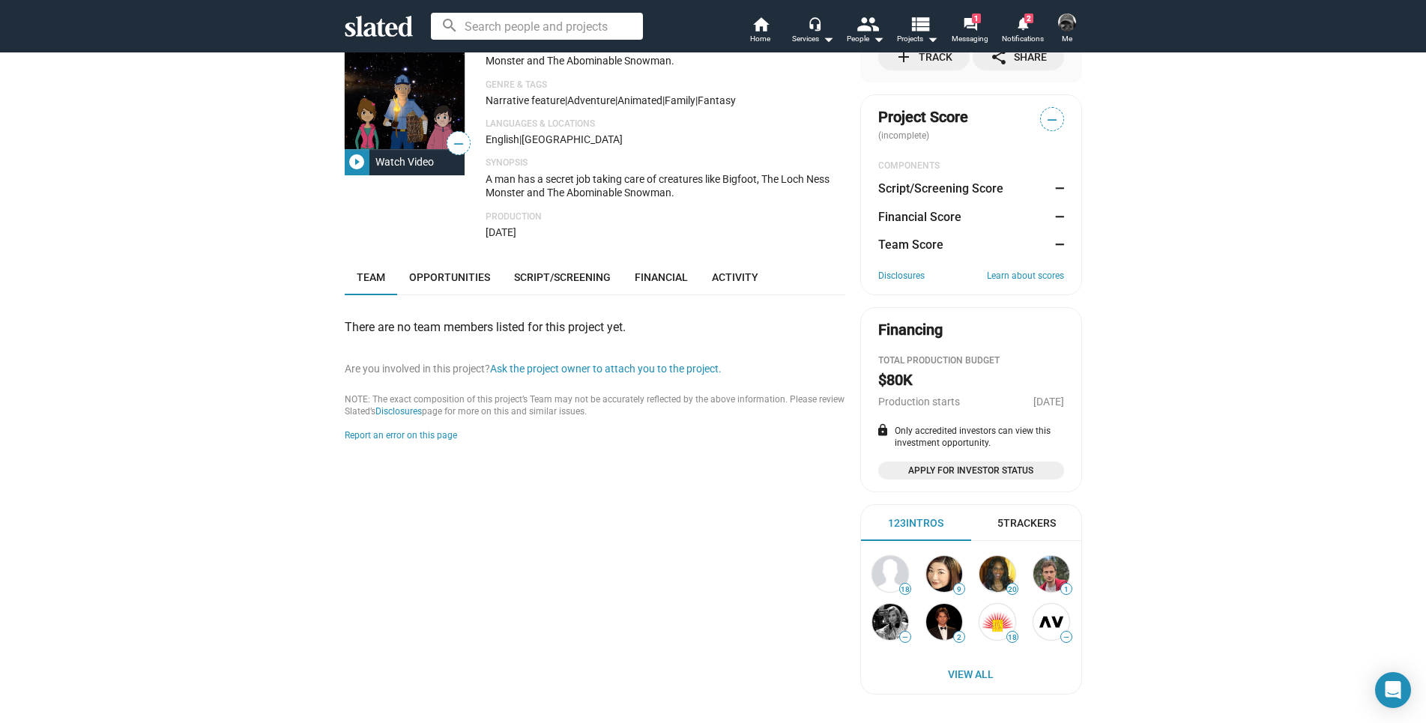
scroll to position [75, 0]
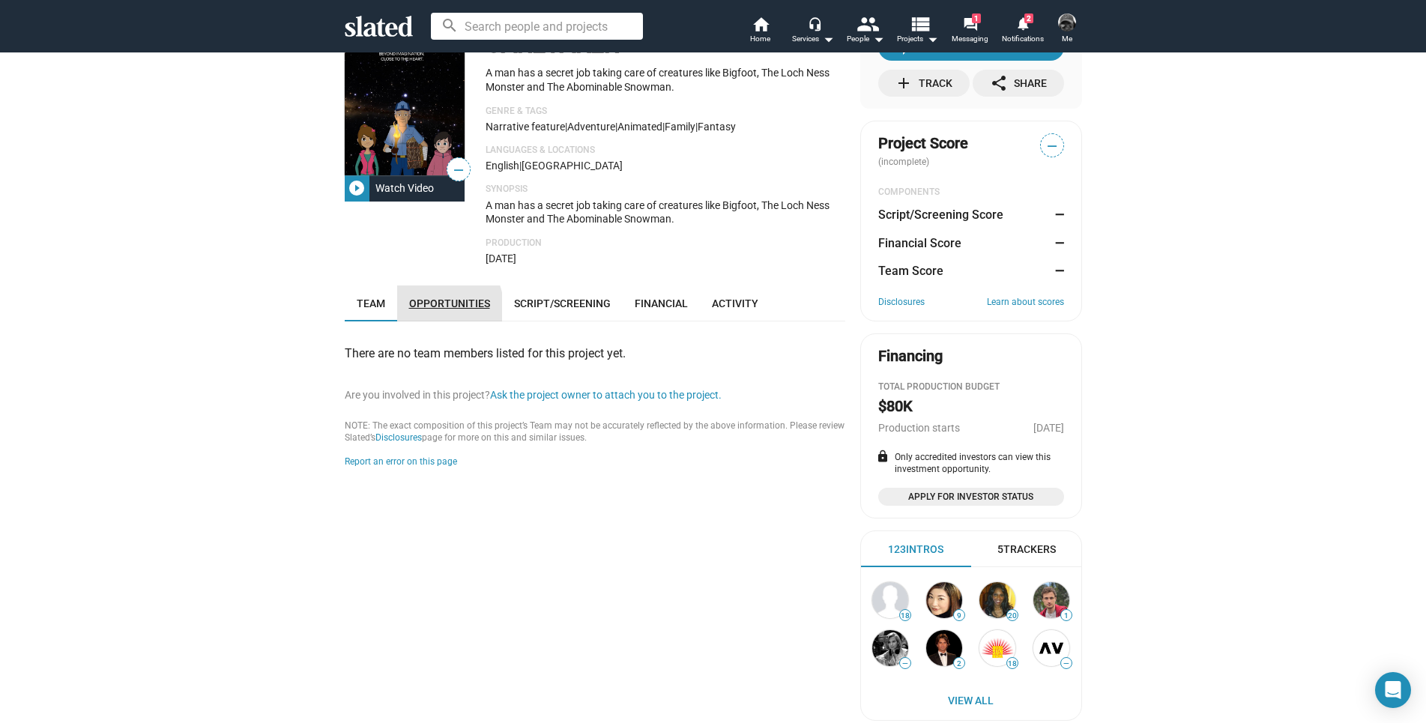
click at [421, 313] on link "Opportunities" at bounding box center [449, 304] width 105 height 36
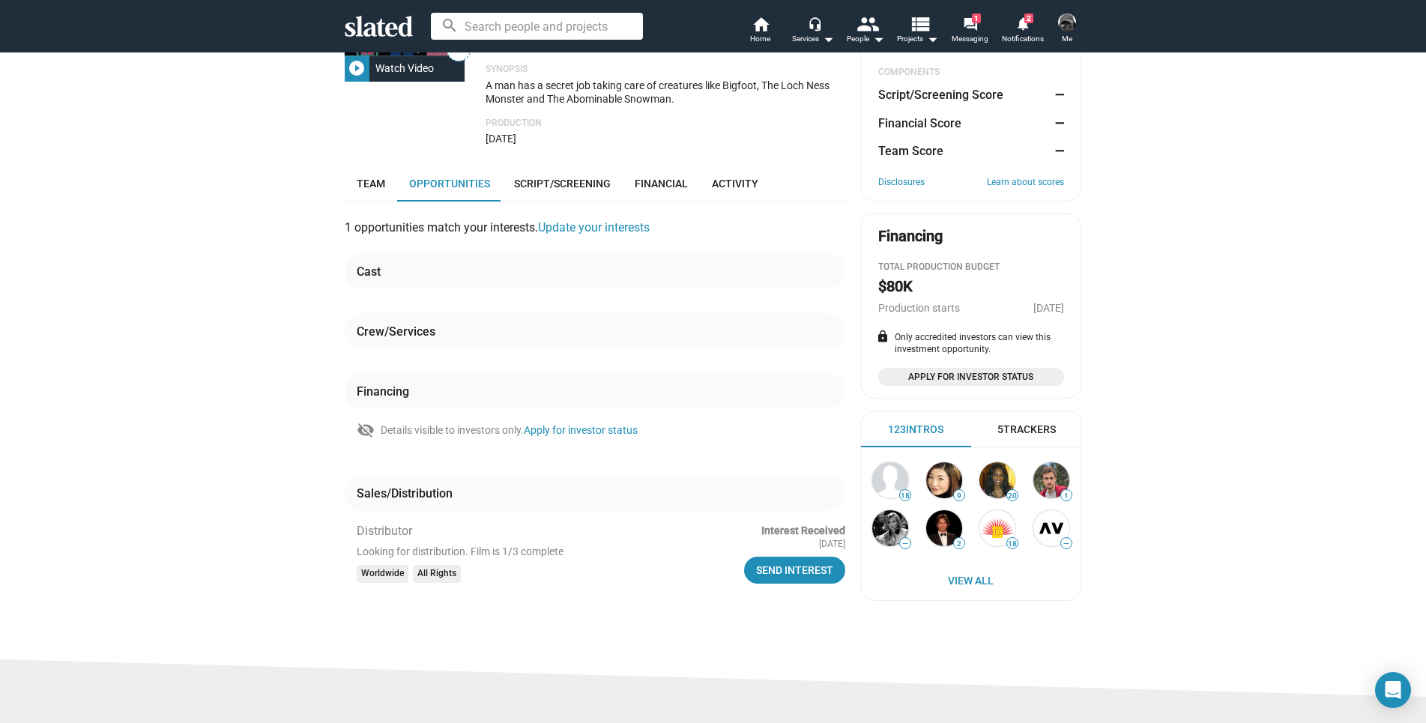
scroll to position [161, 0]
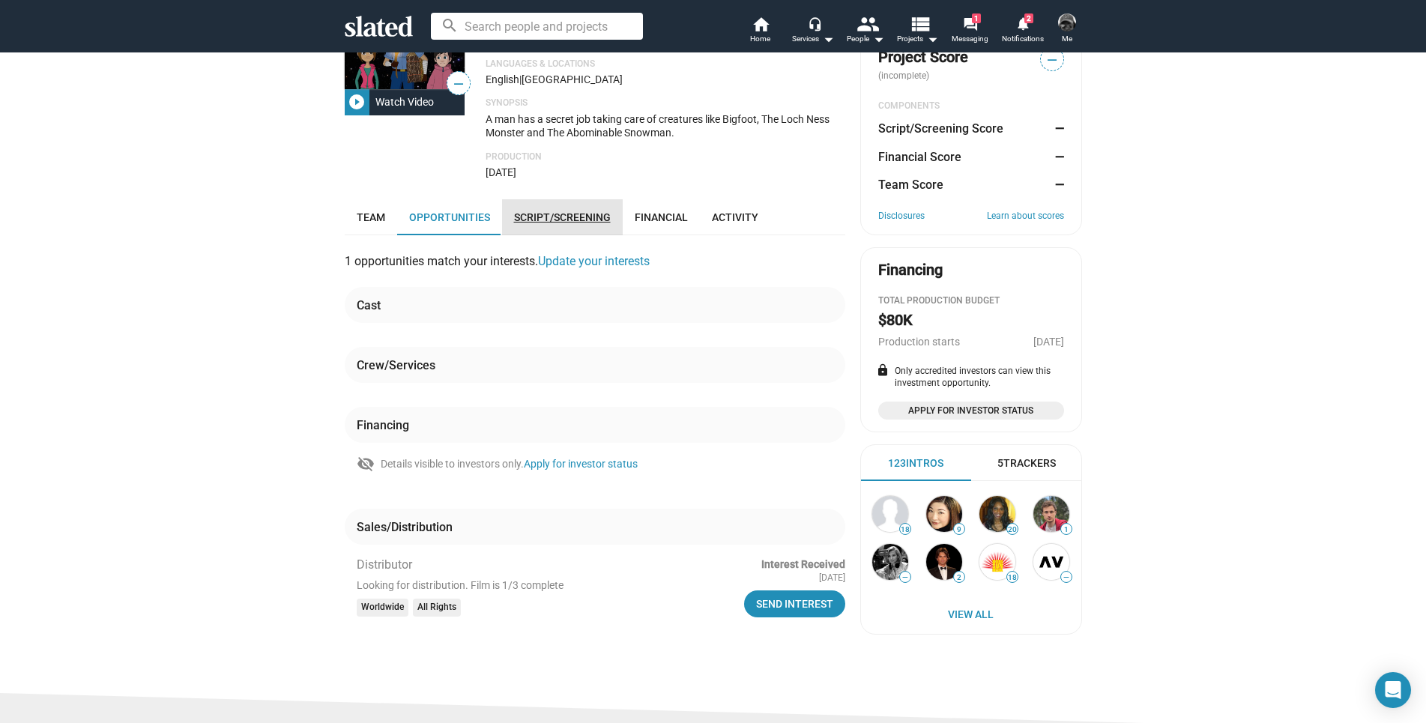
click at [537, 221] on span "Script/Screening" at bounding box center [562, 217] width 97 height 12
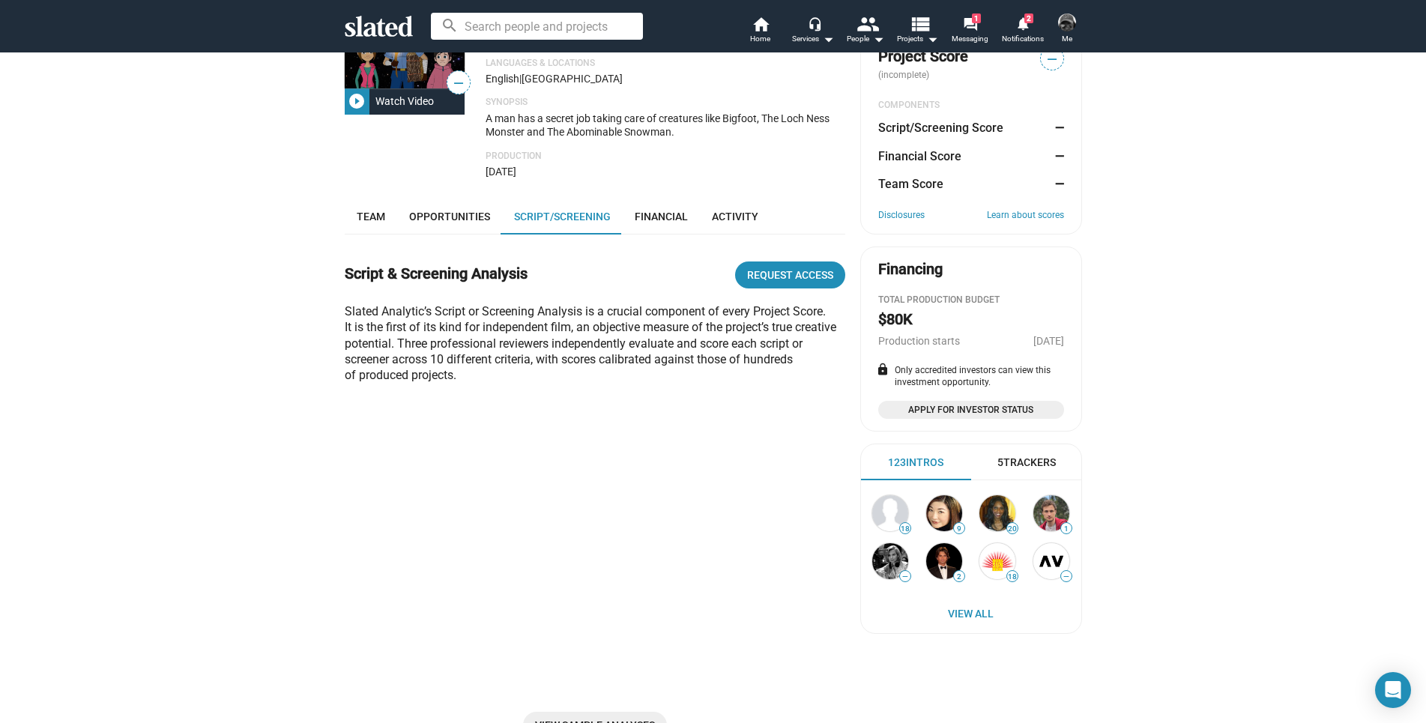
scroll to position [161, 0]
click at [471, 219] on span "Opportunities" at bounding box center [449, 217] width 81 height 12
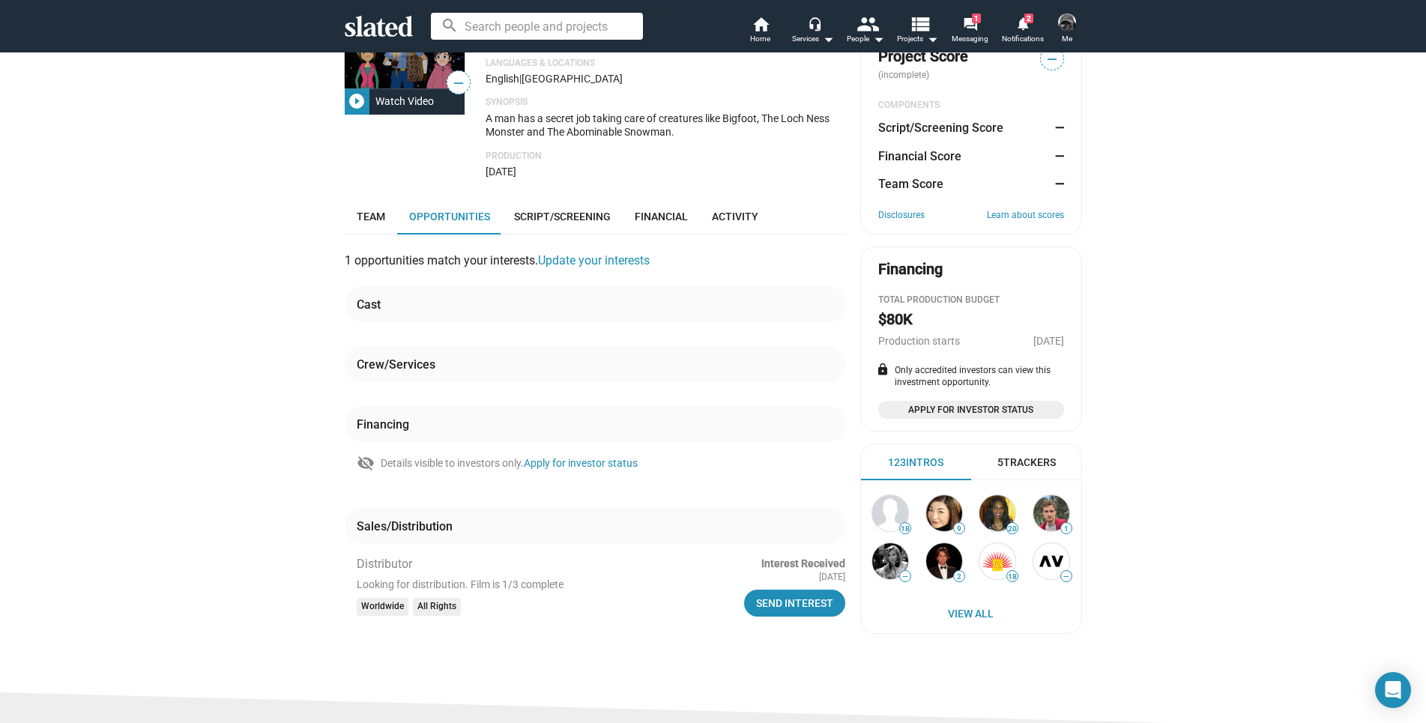
scroll to position [161, 0]
click at [516, 588] on div "Looking for distribution. Film is 1/3 complete" at bounding box center [542, 586] width 370 height 14
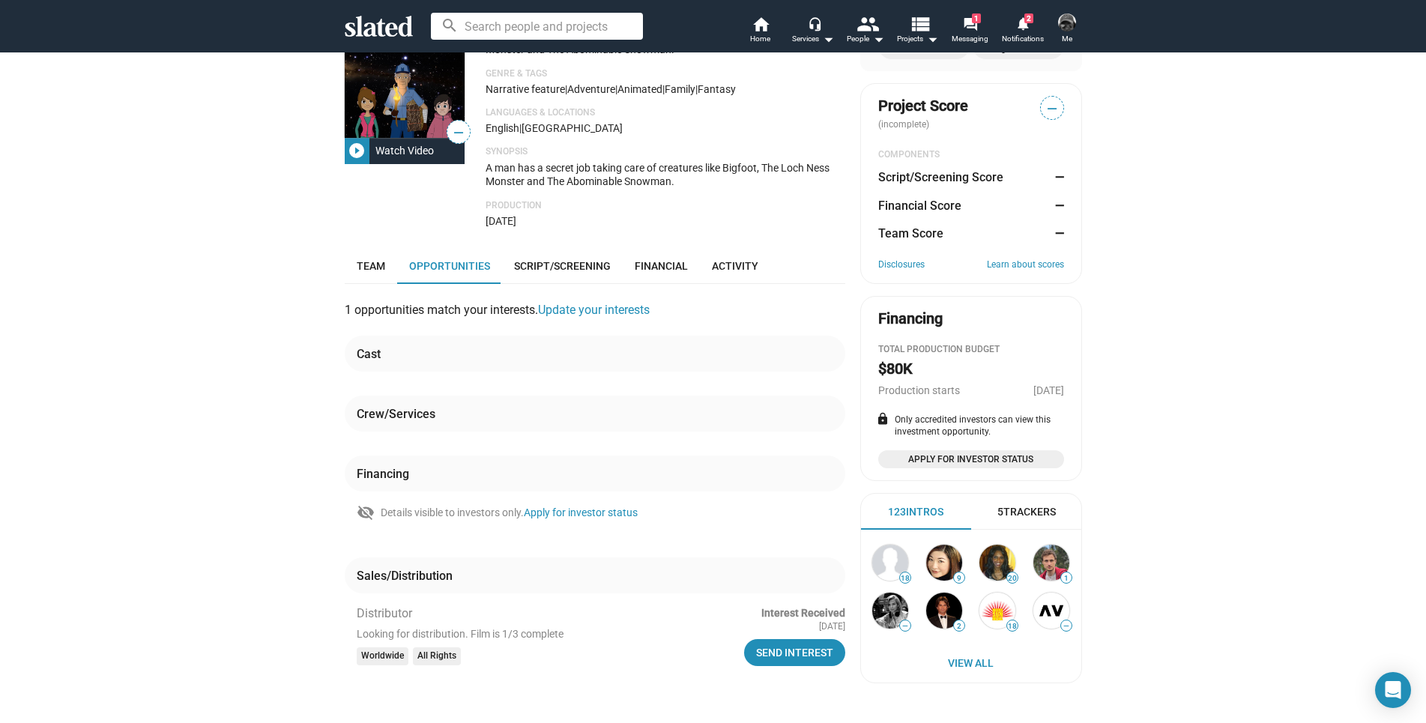
scroll to position [86, 0]
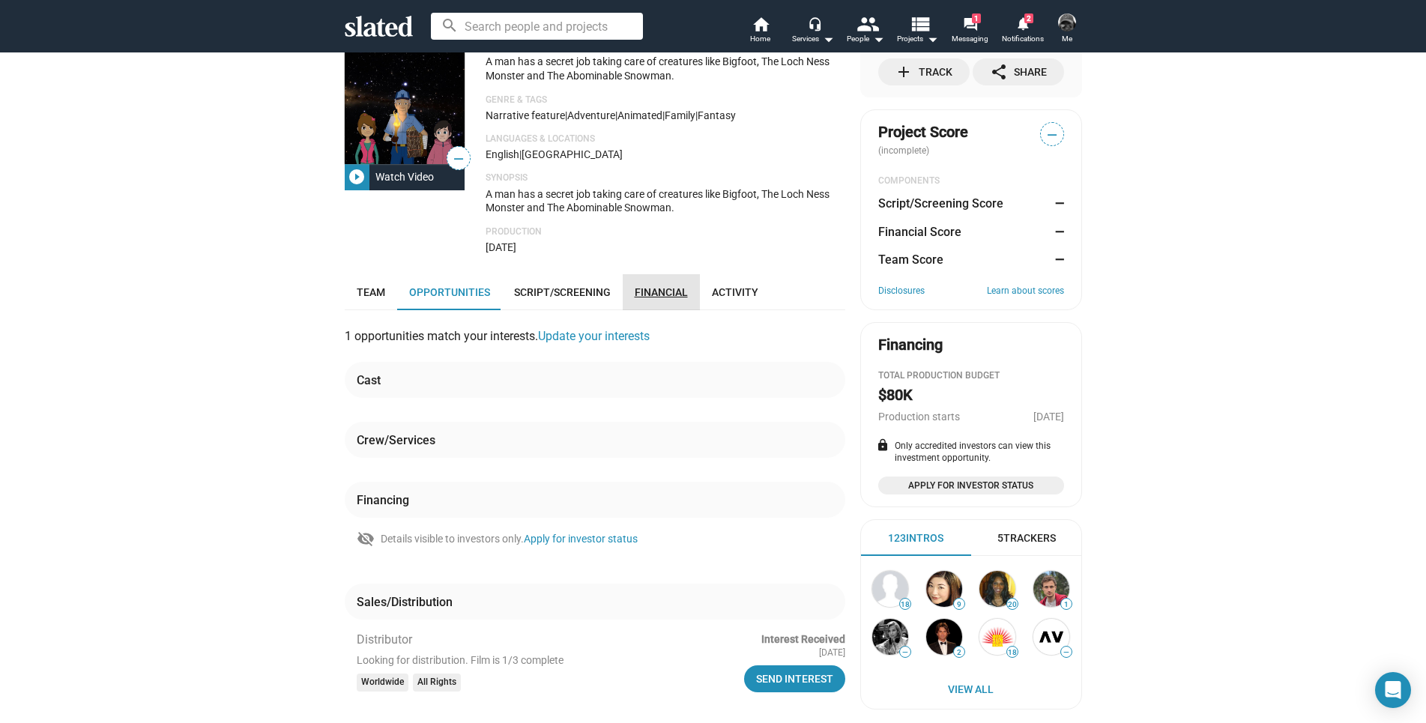
click at [661, 304] on link "Financial" at bounding box center [661, 292] width 77 height 36
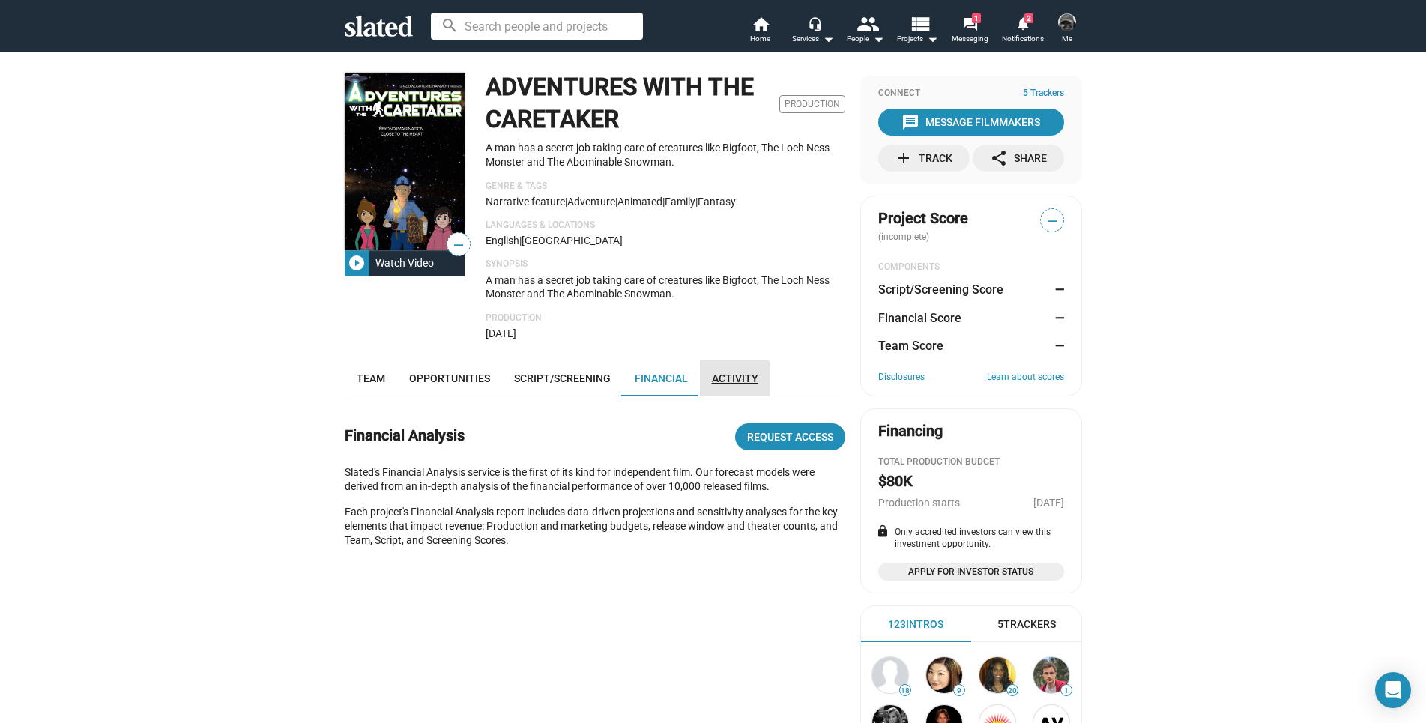
click at [715, 385] on span "Activity" at bounding box center [735, 379] width 46 height 12
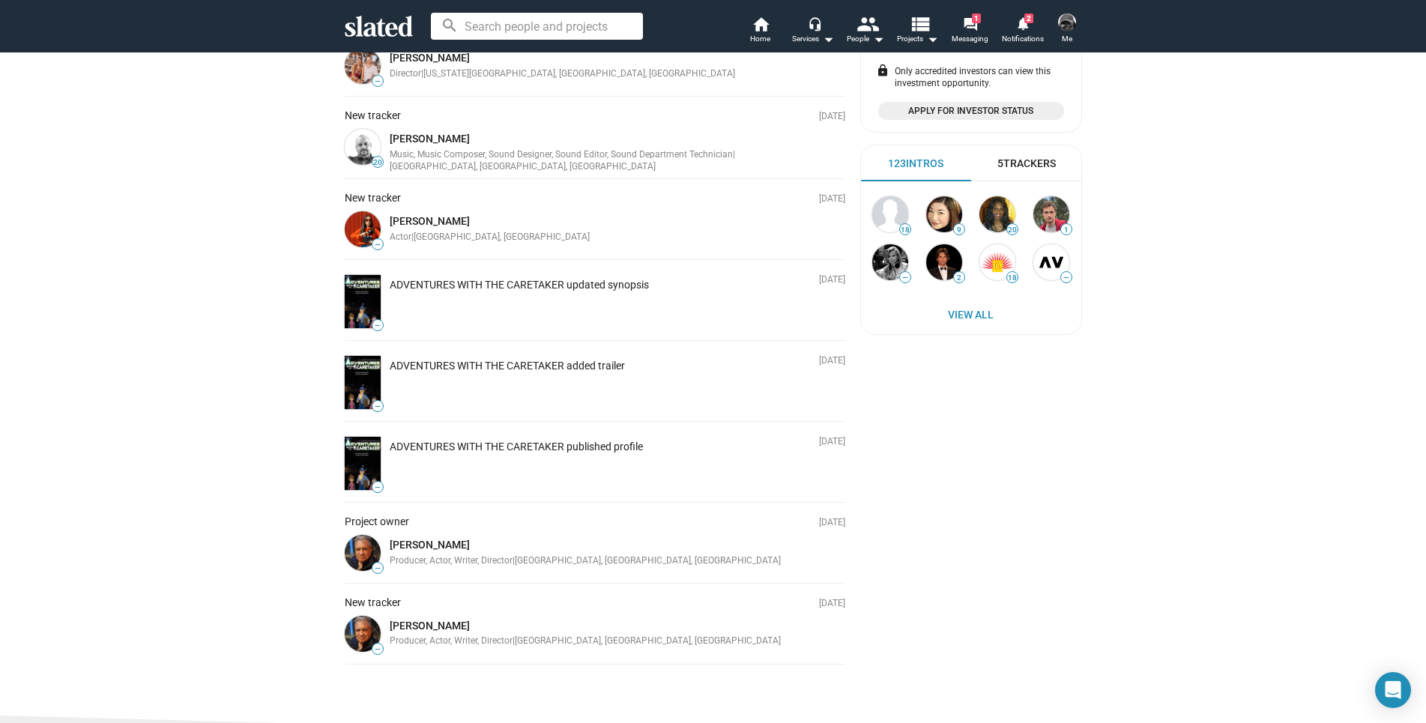
scroll to position [536, 0]
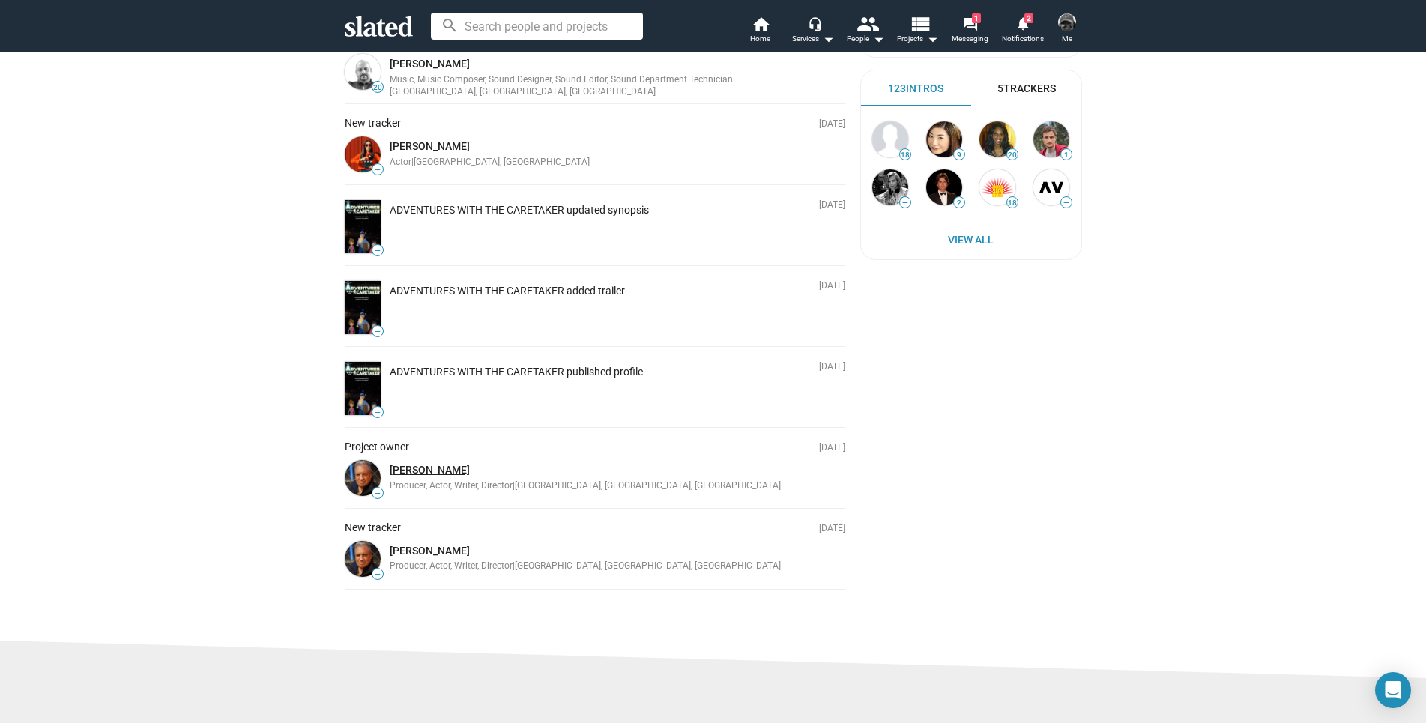
click at [437, 474] on link "Peter Gardner" at bounding box center [430, 470] width 80 height 12
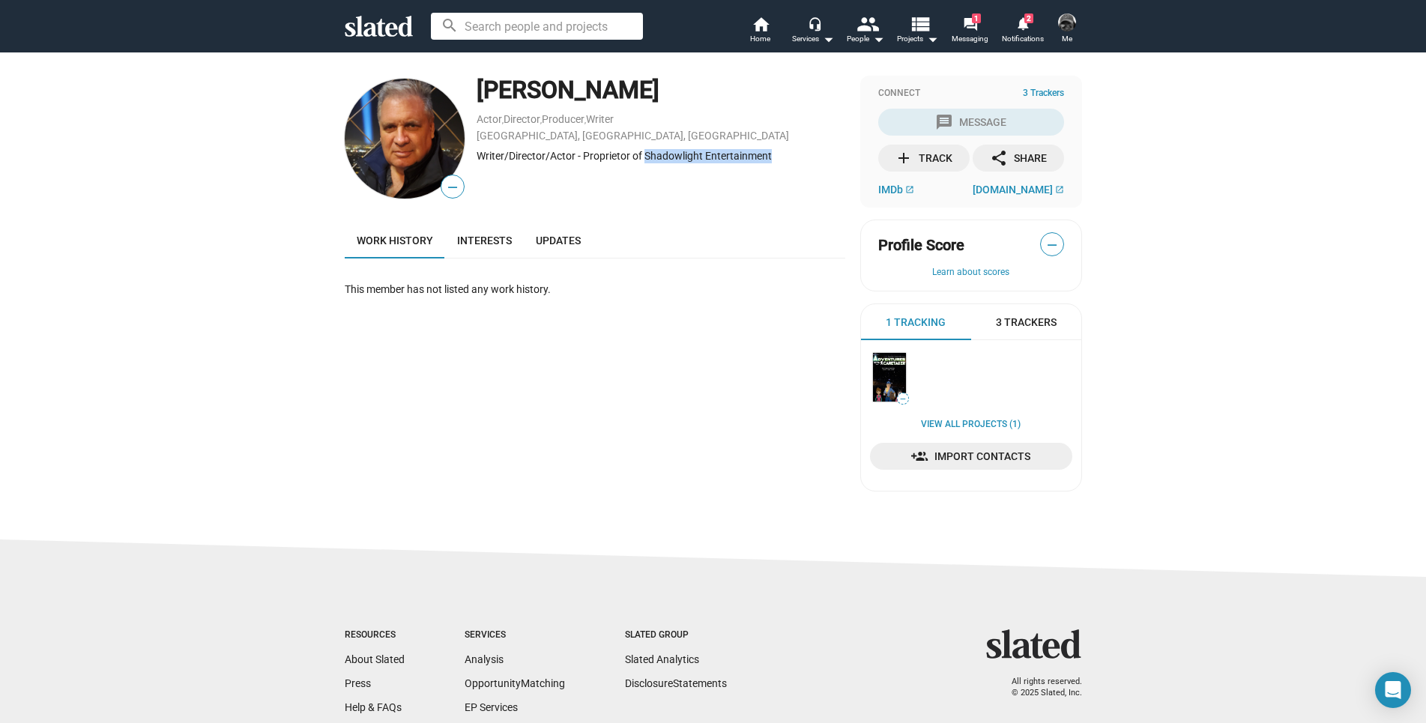
drag, startPoint x: 774, startPoint y: 158, endPoint x: 640, endPoint y: 179, distance: 135.8
click at [640, 179] on div "Peter Gardner Actor , Director , Producer , Writer Los Angeles, CA, US Writer/D…" at bounding box center [661, 139] width 369 height 126
copy div "Shadowlight Entertainment"
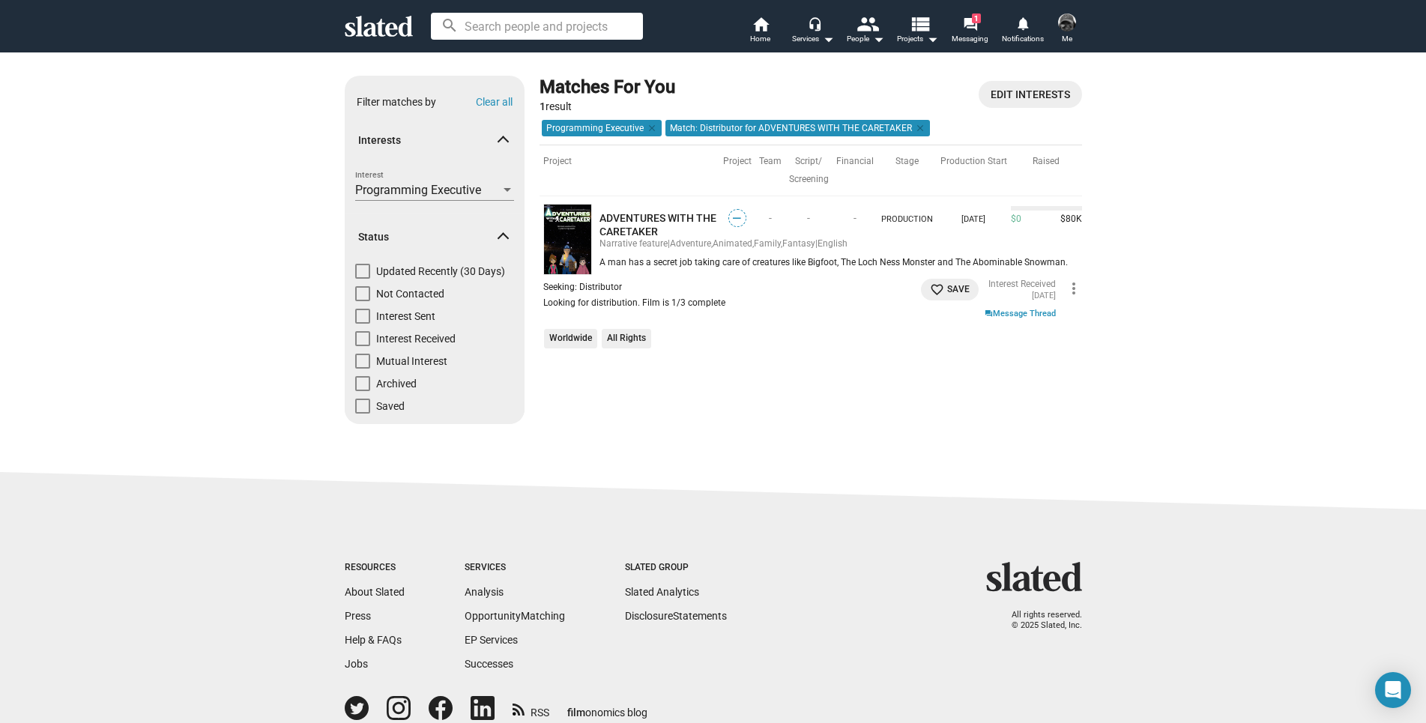
click at [941, 284] on span "favorite_border Save" at bounding box center [950, 290] width 40 height 16
click at [805, 308] on div "Seeking: Distributor Looking for distribution. Film is 1/3 complete Worldwide A…" at bounding box center [810, 316] width 535 height 74
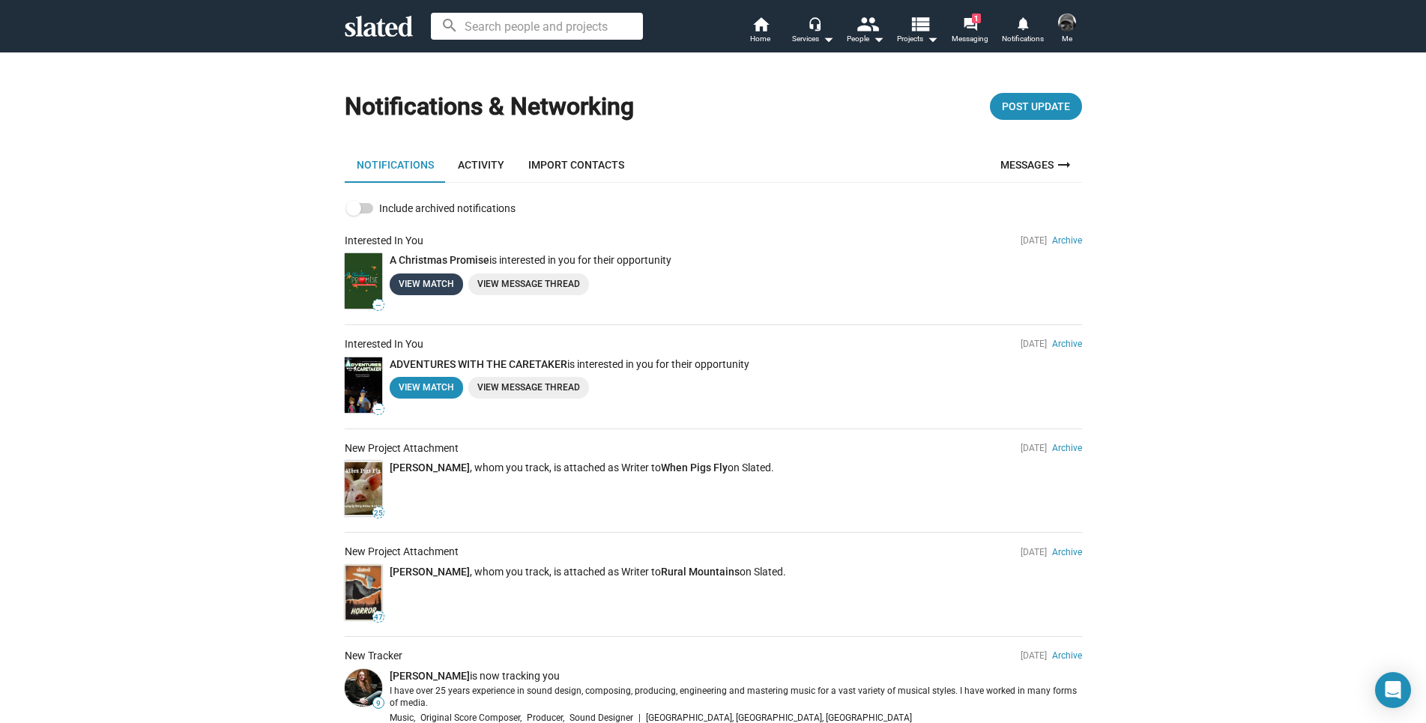
click at [422, 277] on link "View Match" at bounding box center [426, 285] width 73 height 22
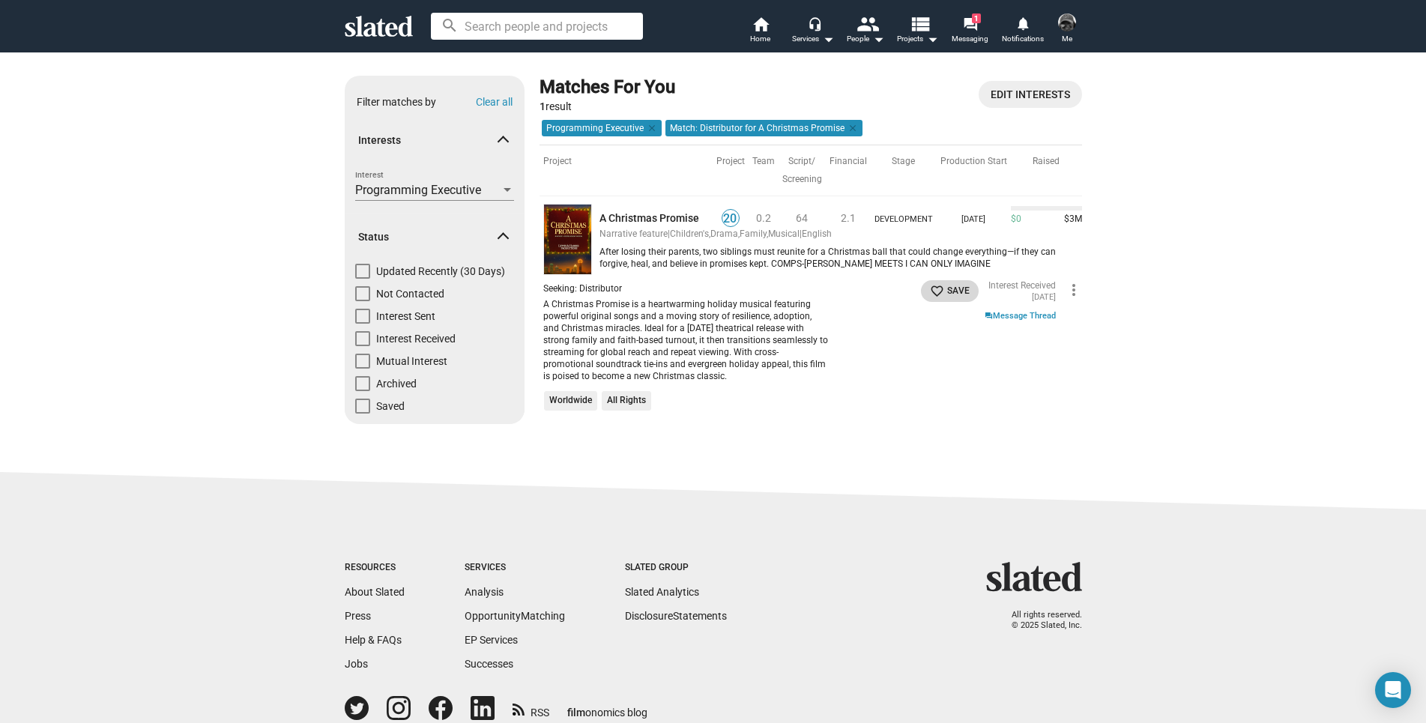
click at [935, 289] on mat-icon "favorite_border" at bounding box center [937, 291] width 14 height 14
click at [898, 367] on div "Seeking: Distributor A Christmas Promise is a heartwarming holiday musical feat…" at bounding box center [810, 347] width 535 height 135
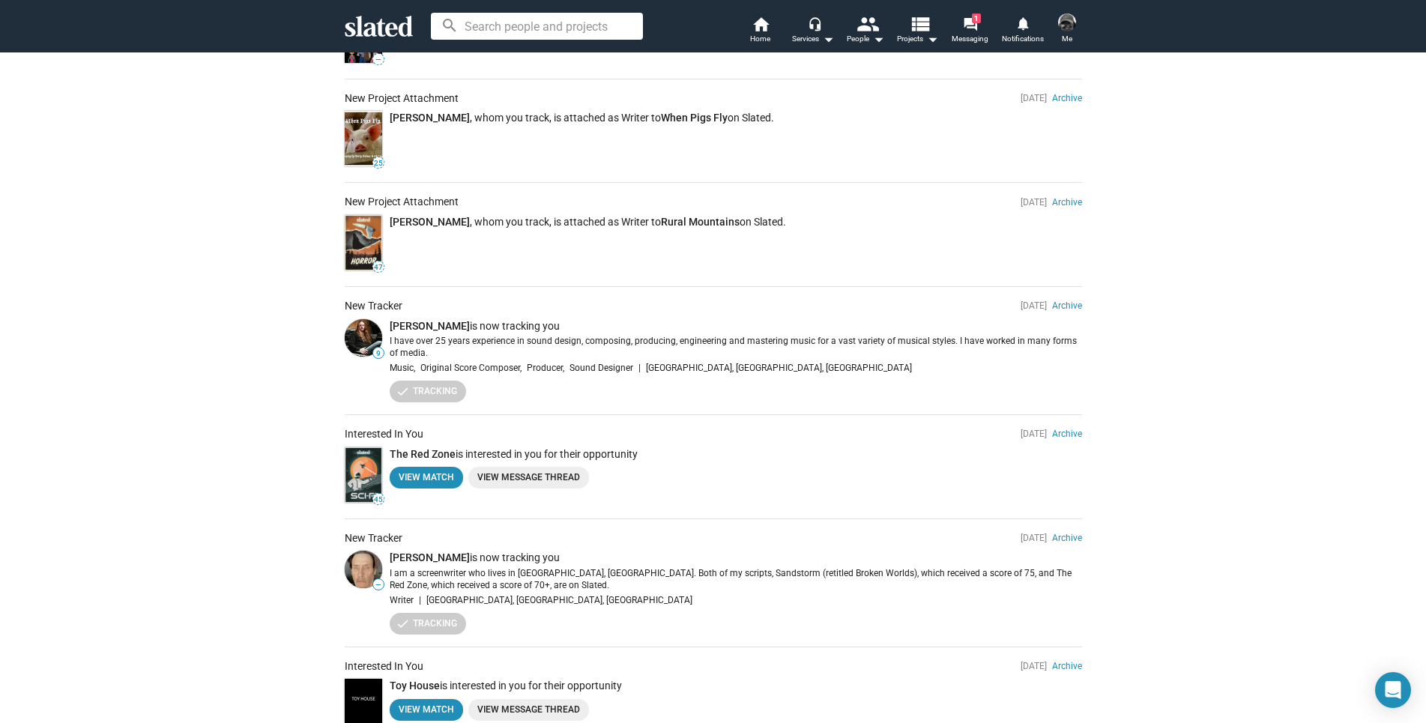
scroll to position [375, 0]
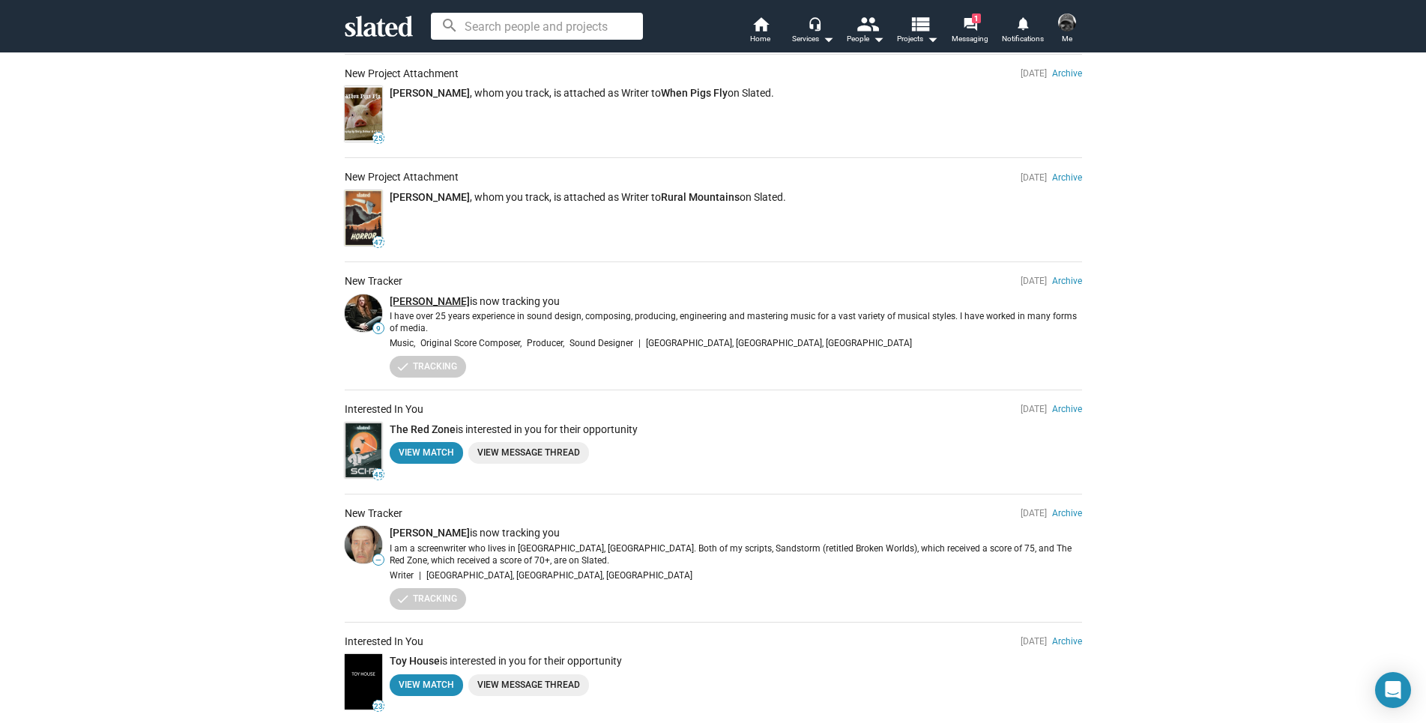
click at [405, 299] on link "[PERSON_NAME]" at bounding box center [430, 301] width 80 height 12
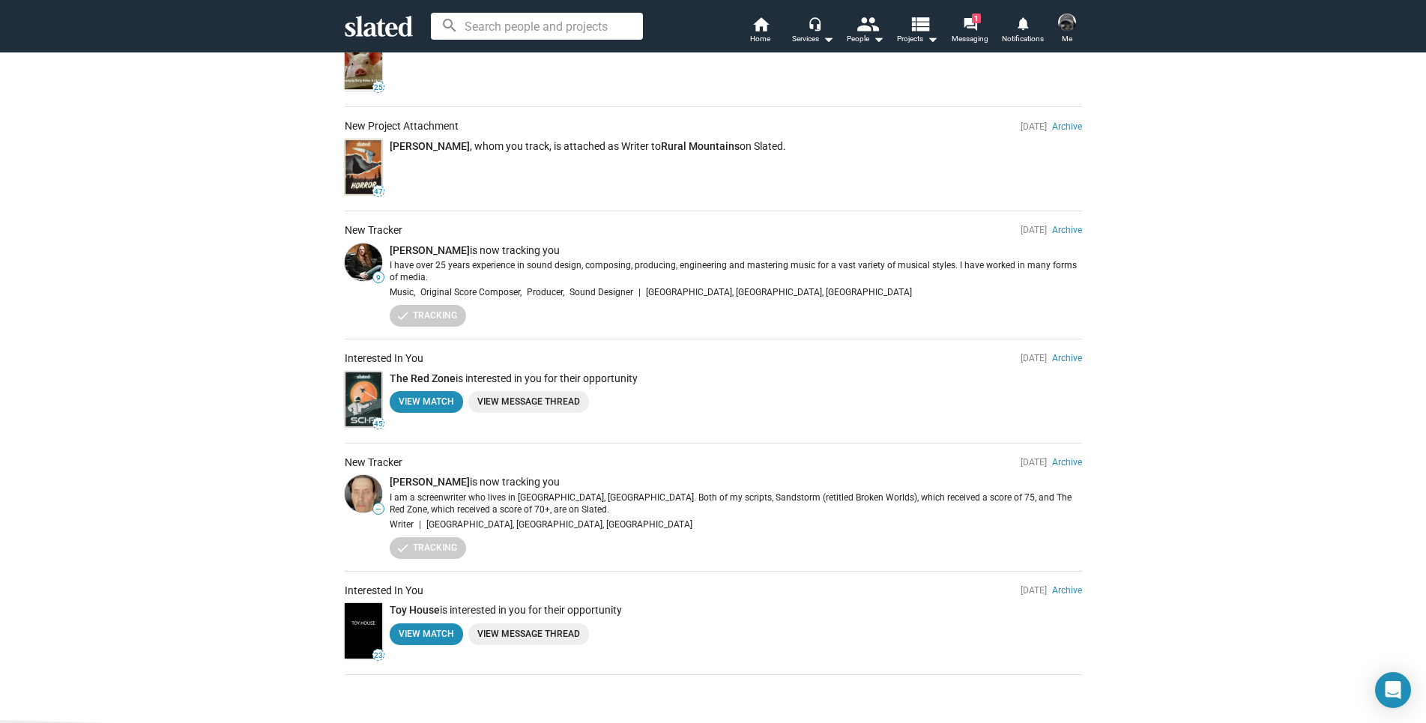
scroll to position [450, 0]
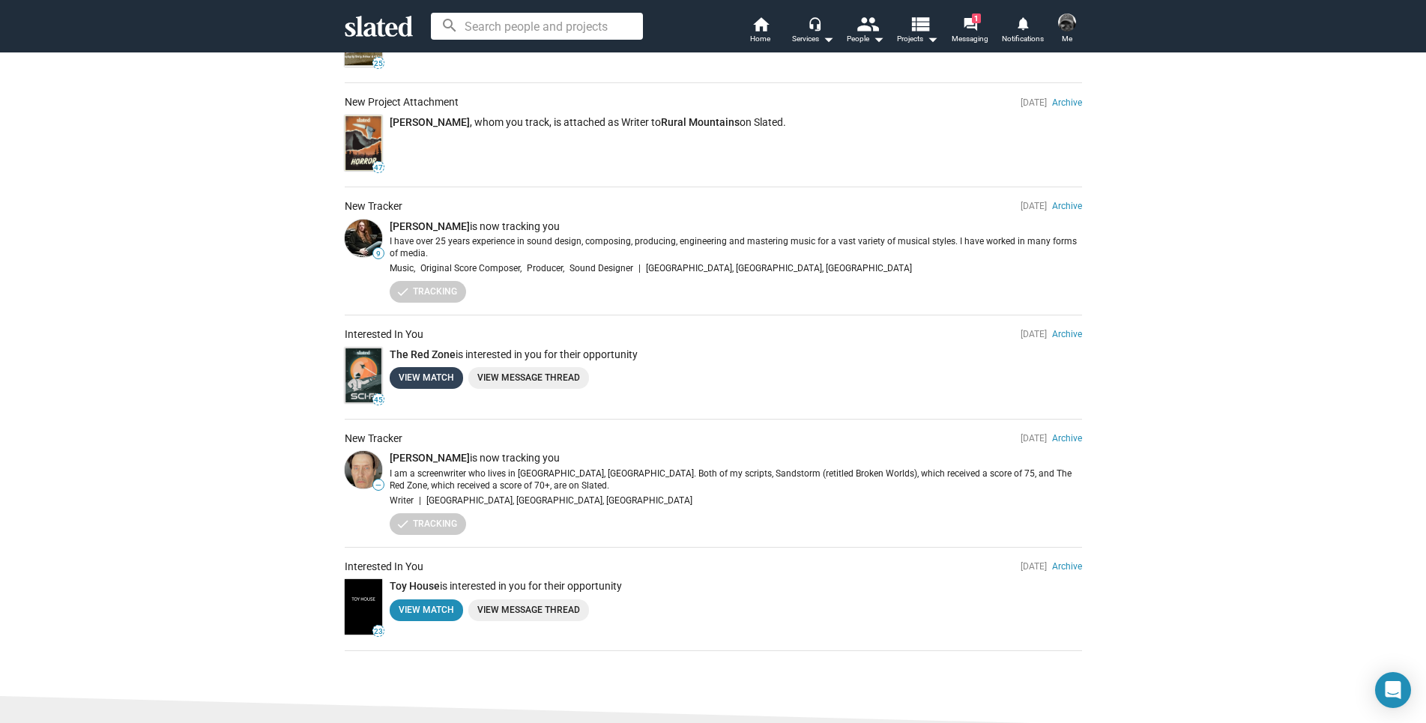
click at [405, 378] on link "View Match" at bounding box center [426, 378] width 73 height 22
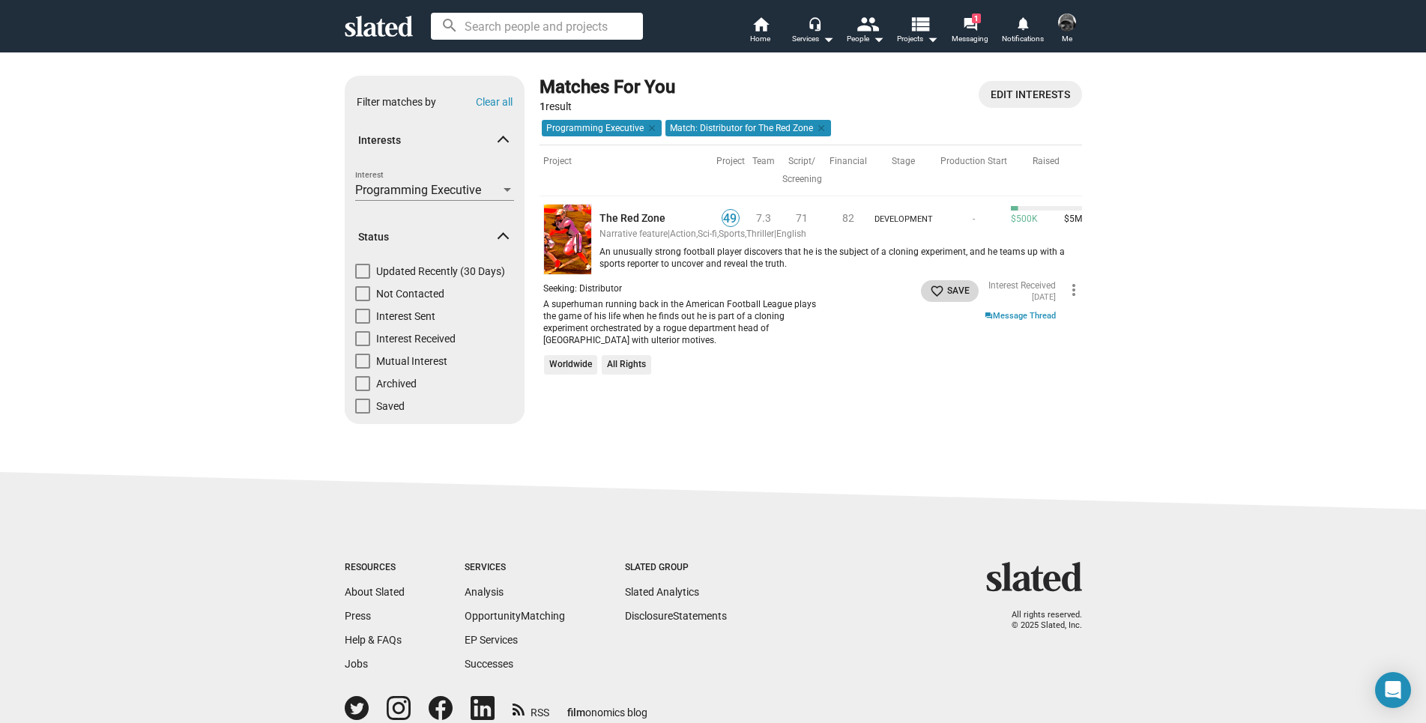
click at [931, 286] on mat-icon "favorite_border" at bounding box center [937, 291] width 14 height 14
click at [728, 217] on span "49" at bounding box center [731, 218] width 16 height 15
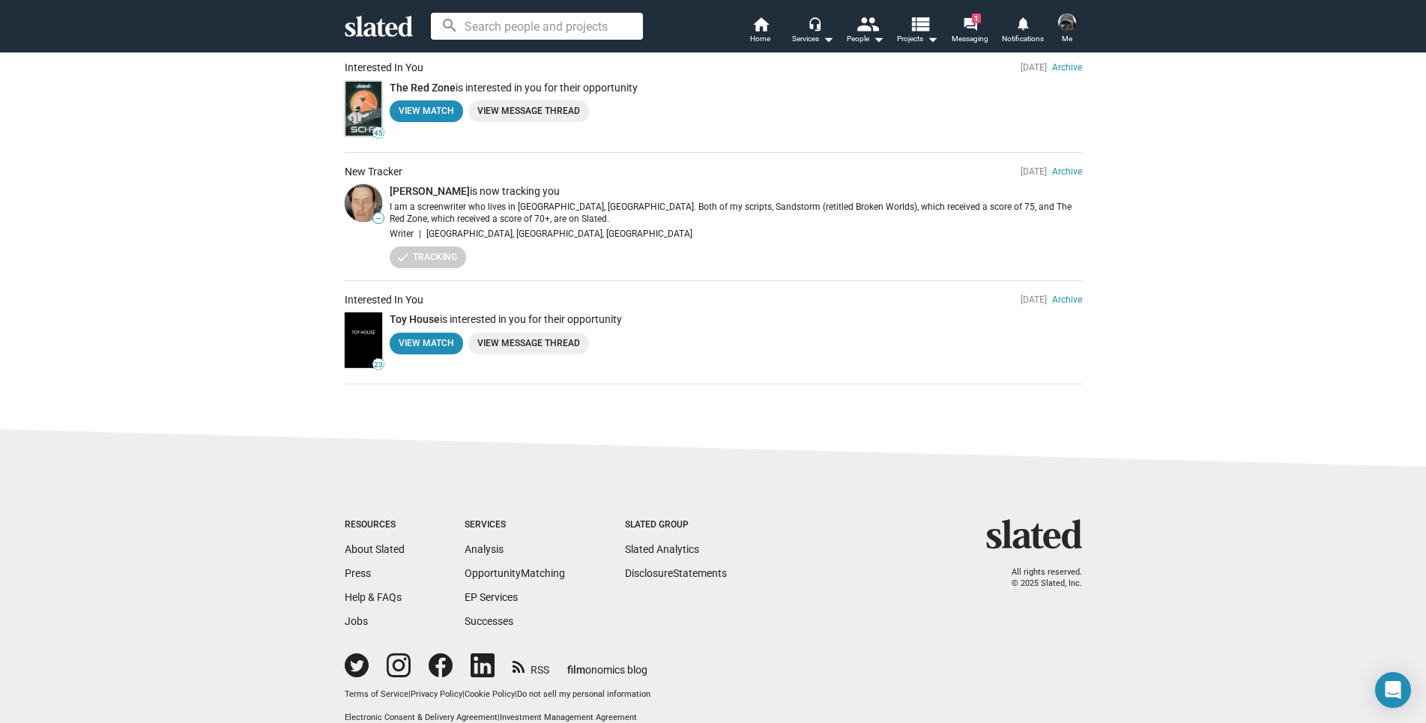
scroll to position [741, 0]
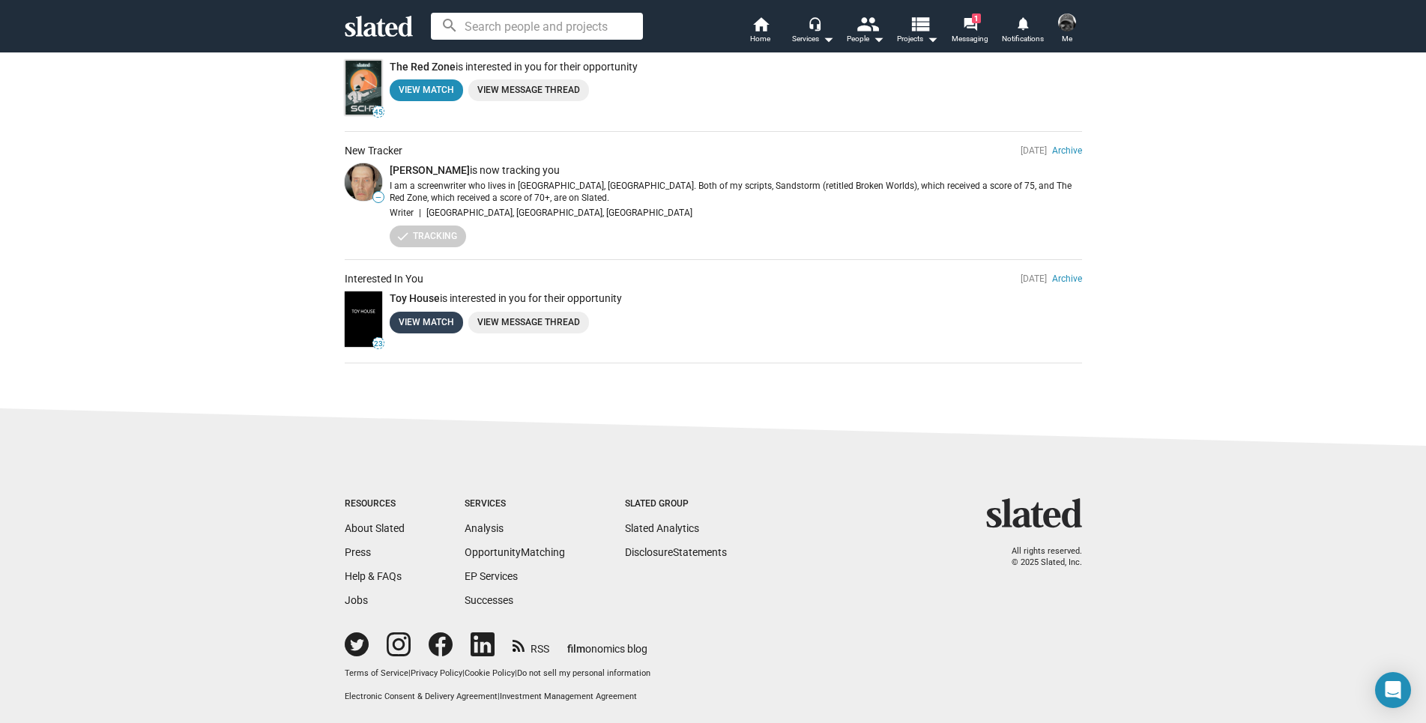
click at [412, 325] on link "View Match" at bounding box center [426, 323] width 73 height 22
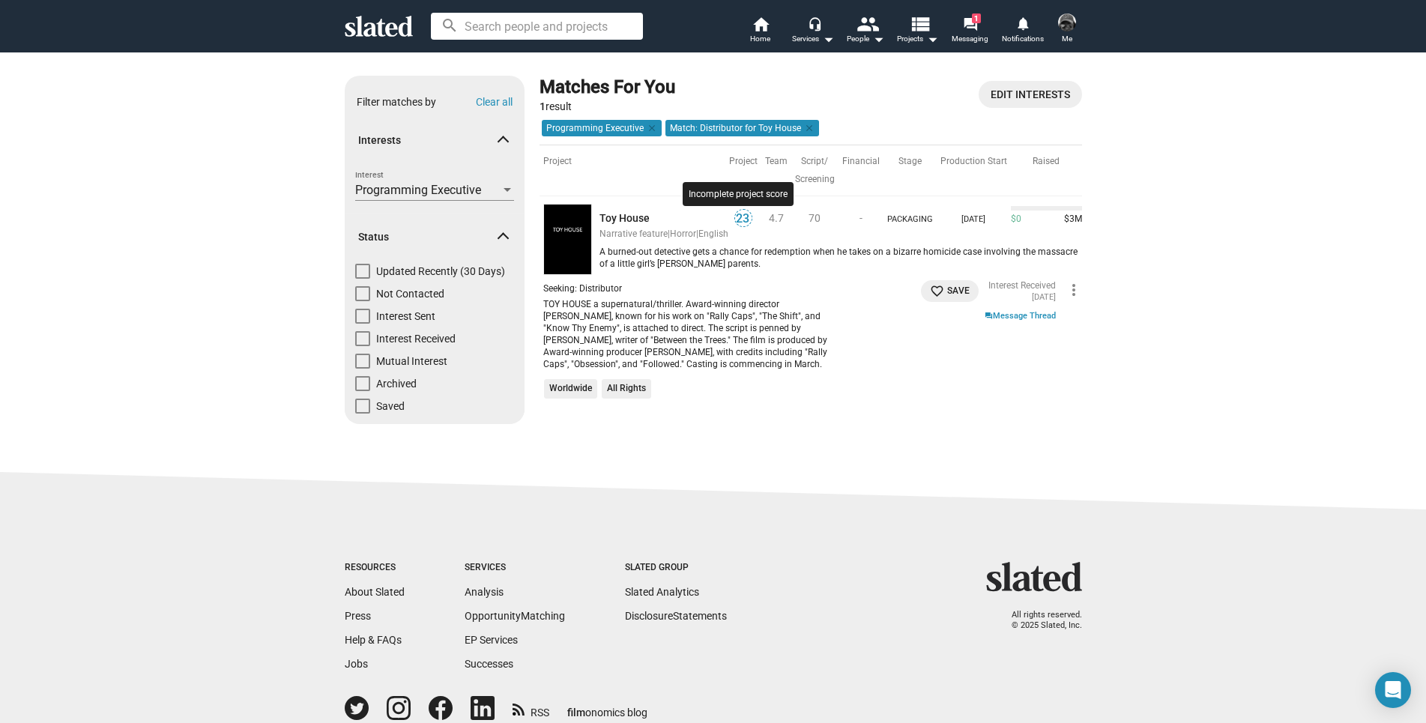
click at [742, 216] on span "23" at bounding box center [743, 218] width 16 height 15
click at [930, 284] on mat-icon "favorite_border" at bounding box center [937, 291] width 14 height 14
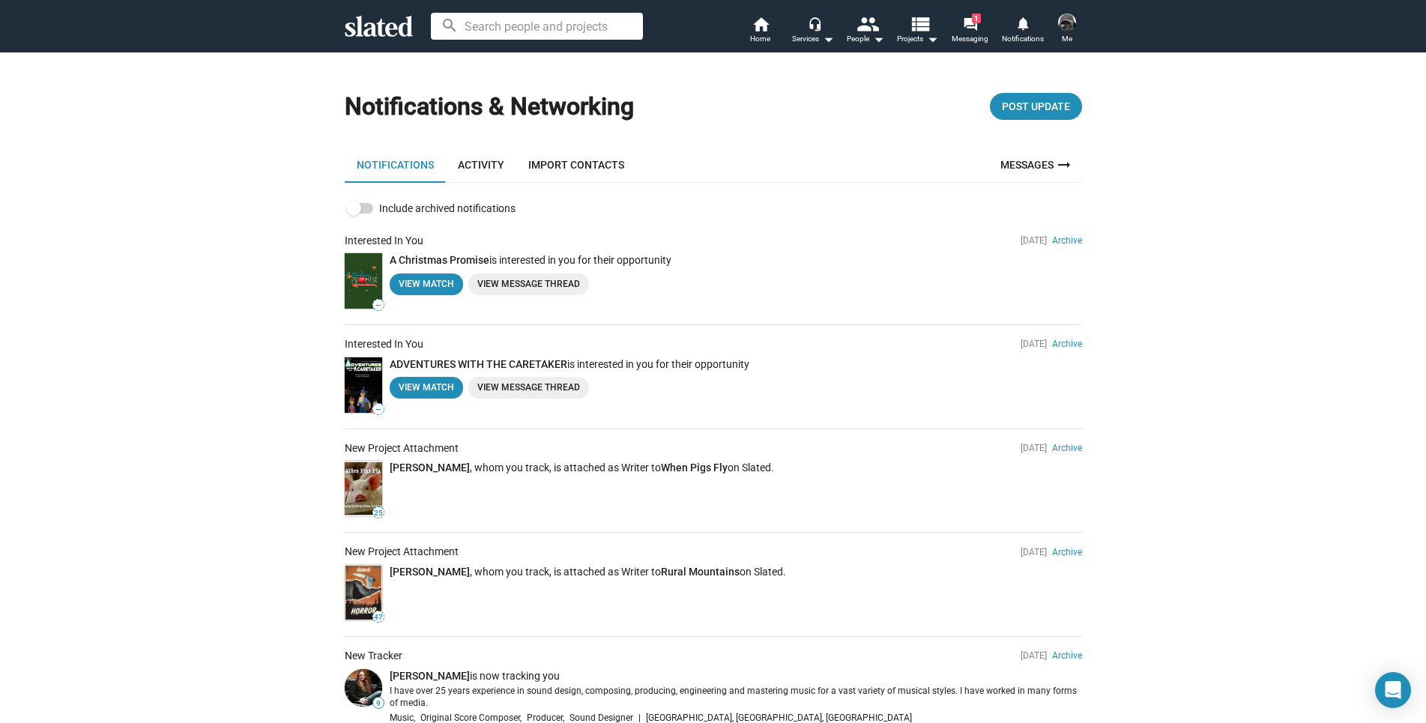
click at [561, 280] on link "View Message Thread" at bounding box center [528, 285] width 121 height 22
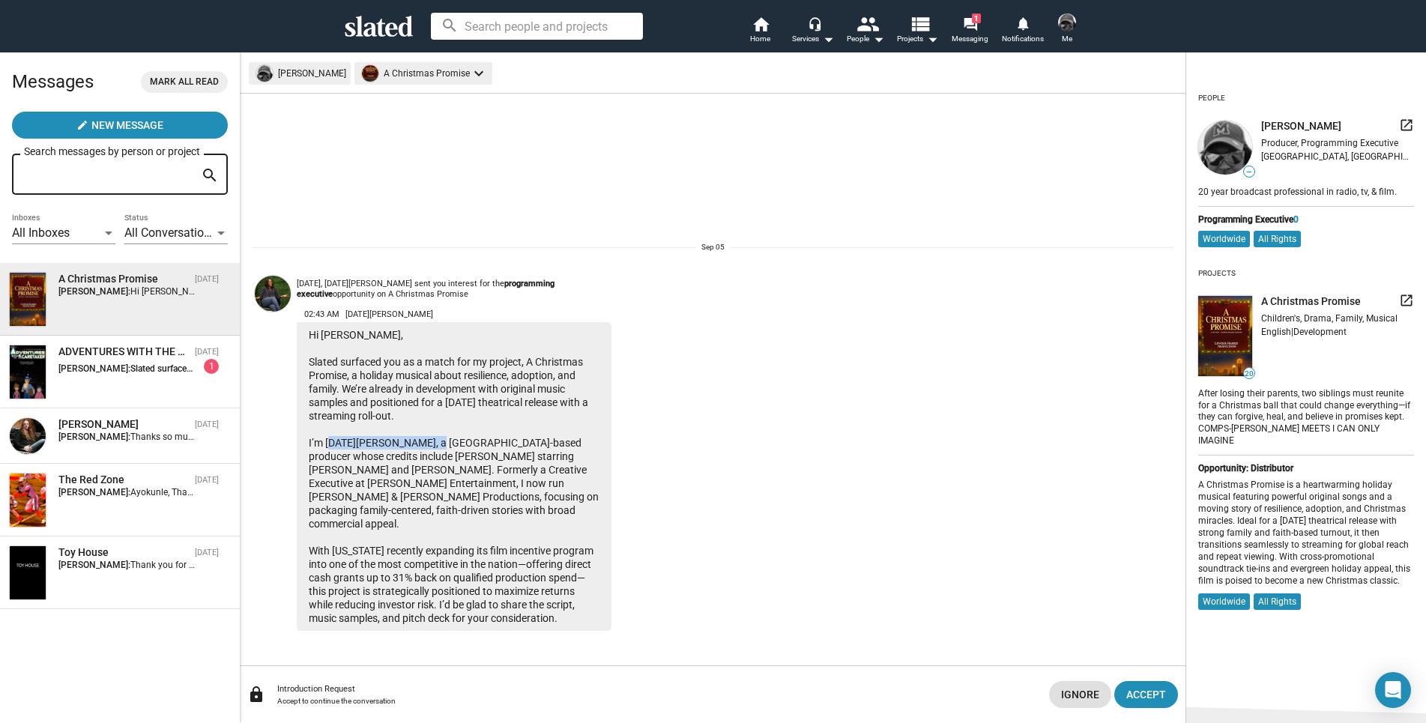
drag, startPoint x: 427, startPoint y: 453, endPoint x: 327, endPoint y: 457, distance: 99.8
click at [327, 457] on div "Hi Ayokunle, Slated surfaced you as a match for my project, A Christmas Promise…" at bounding box center [454, 476] width 315 height 309
drag, startPoint x: 550, startPoint y: 496, endPoint x: 425, endPoint y: 498, distance: 125.2
click at [425, 498] on div "Hi Ayokunle, Slated surfaced you as a match for my project, A Christmas Promise…" at bounding box center [454, 476] width 315 height 309
copy div "Lewis & Harris Productions"
